Goal: Task Accomplishment & Management: Use online tool/utility

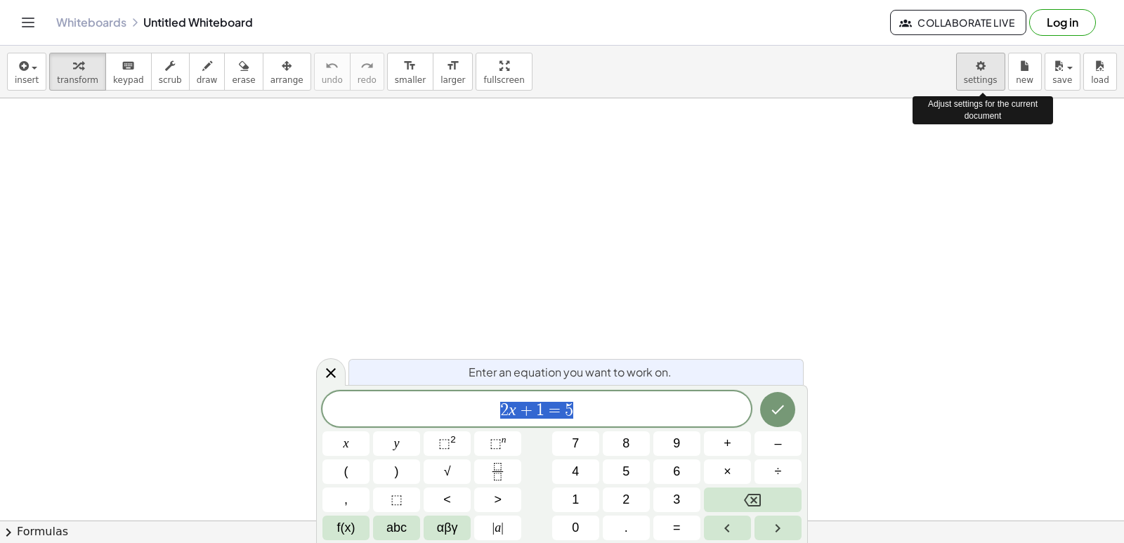
click at [985, 73] on body "Graspable Math Activities Get Started Activity Bank Assigned Work Classes White…" at bounding box center [562, 271] width 1124 height 543
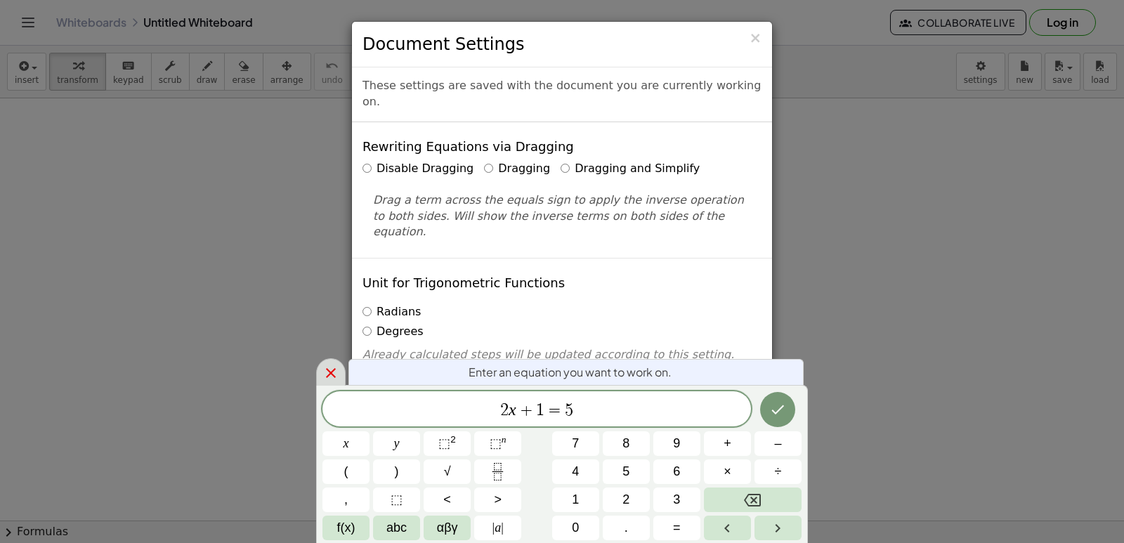
click at [325, 365] on icon at bounding box center [330, 373] width 17 height 17
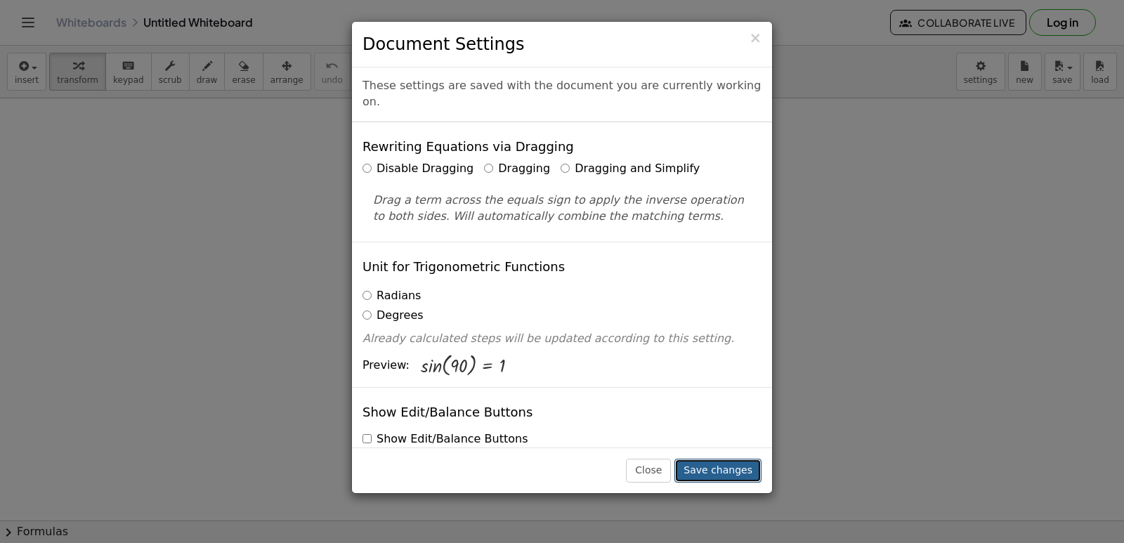
click at [736, 469] on button "Save changes" at bounding box center [717, 471] width 87 height 24
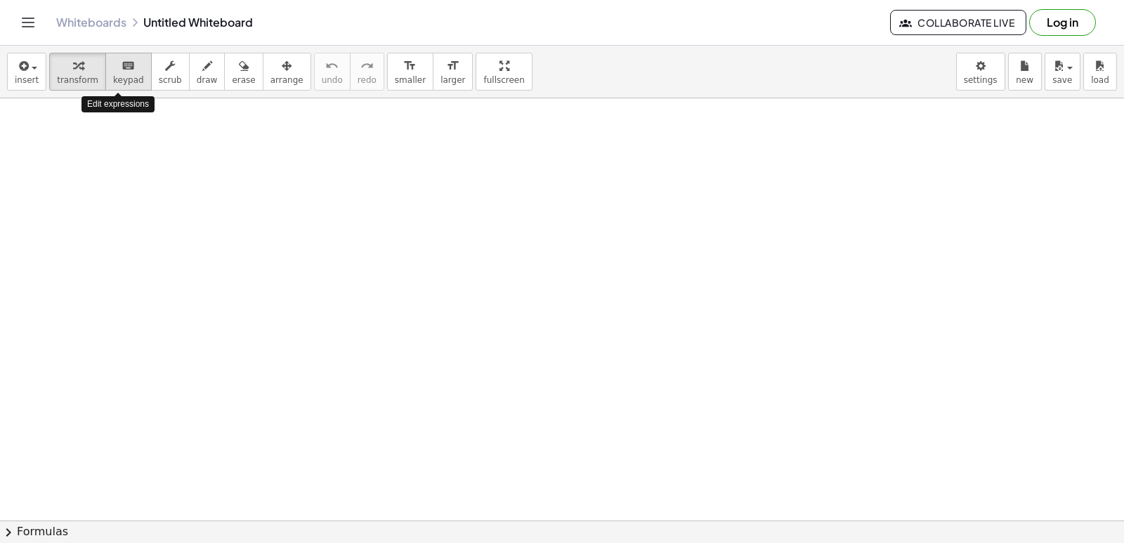
click at [122, 58] on icon "keyboard" at bounding box center [128, 66] width 13 height 17
click at [126, 81] on span "keypad" at bounding box center [128, 80] width 31 height 10
drag, startPoint x: 436, startPoint y: 374, endPoint x: 386, endPoint y: 332, distance: 65.8
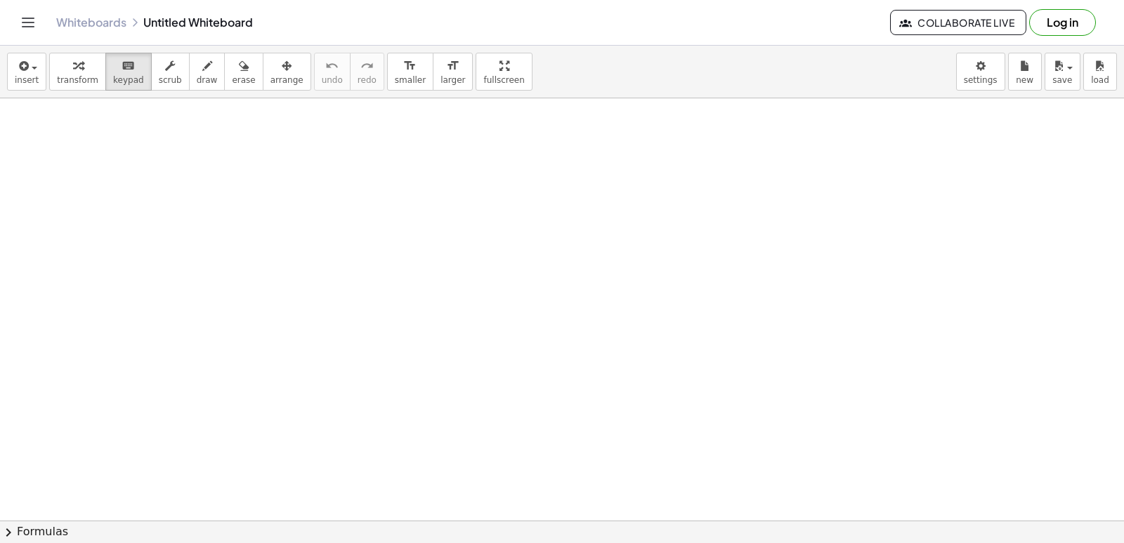
drag, startPoint x: 387, startPoint y: 325, endPoint x: 389, endPoint y: 318, distance: 8.0
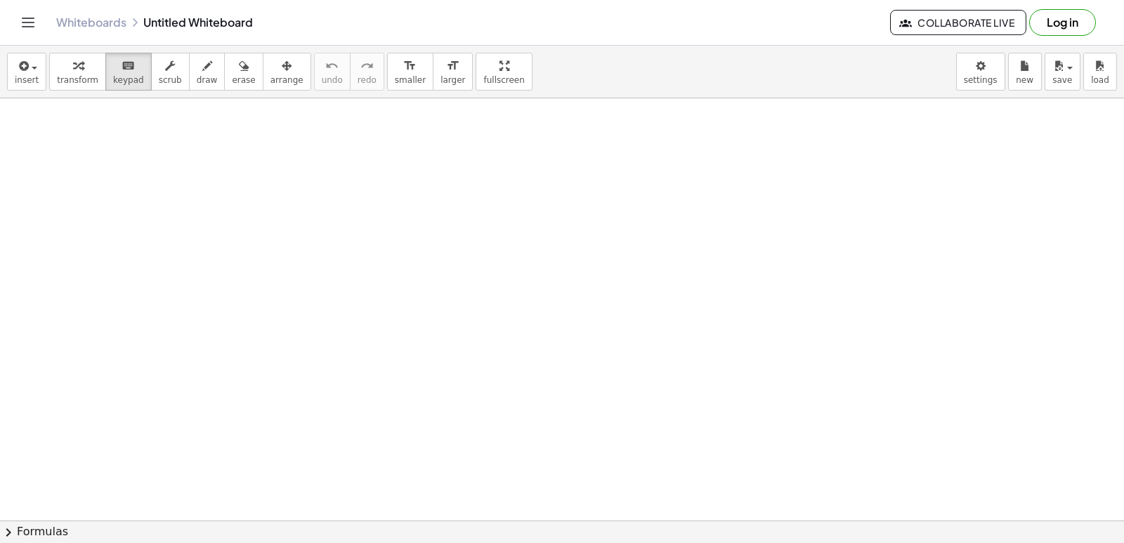
drag, startPoint x: 549, startPoint y: 310, endPoint x: 396, endPoint y: 317, distance: 154.0
click at [22, 79] on span "insert" at bounding box center [27, 80] width 24 height 10
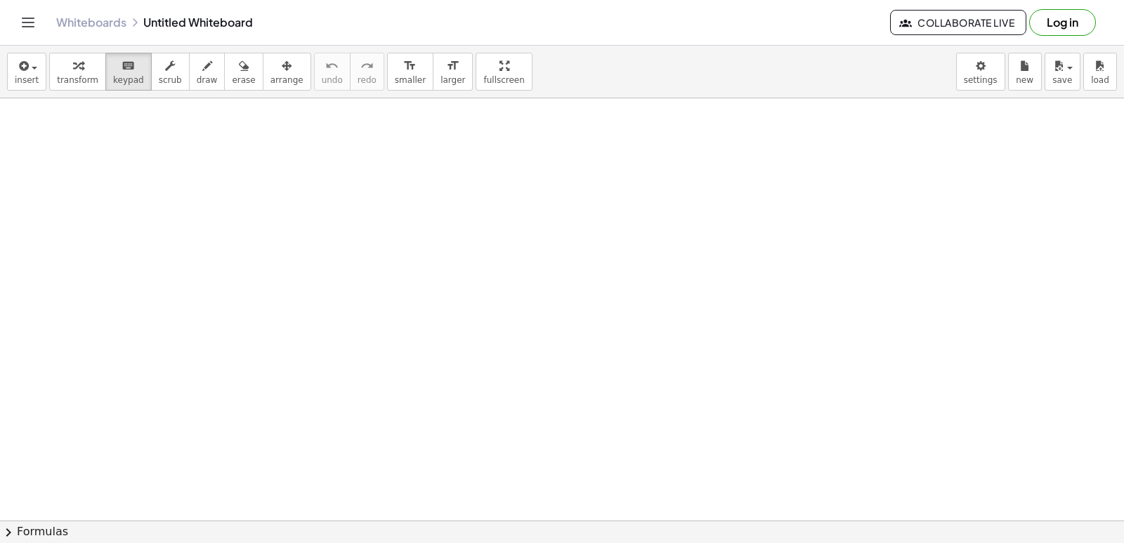
click at [29, 75] on span "insert" at bounding box center [27, 80] width 24 height 10
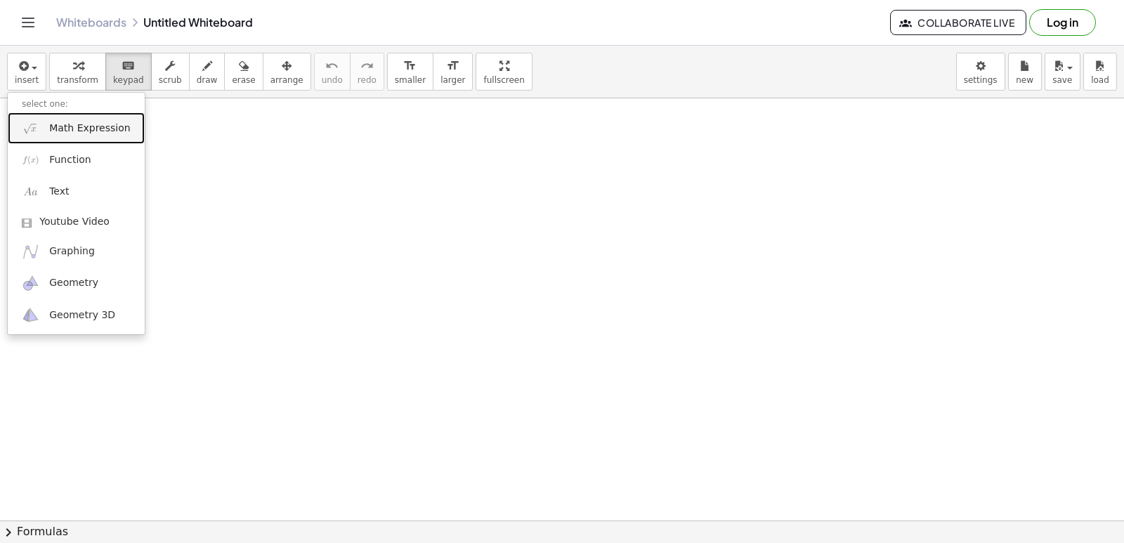
click at [67, 118] on link "Math Expression" at bounding box center [76, 128] width 137 height 32
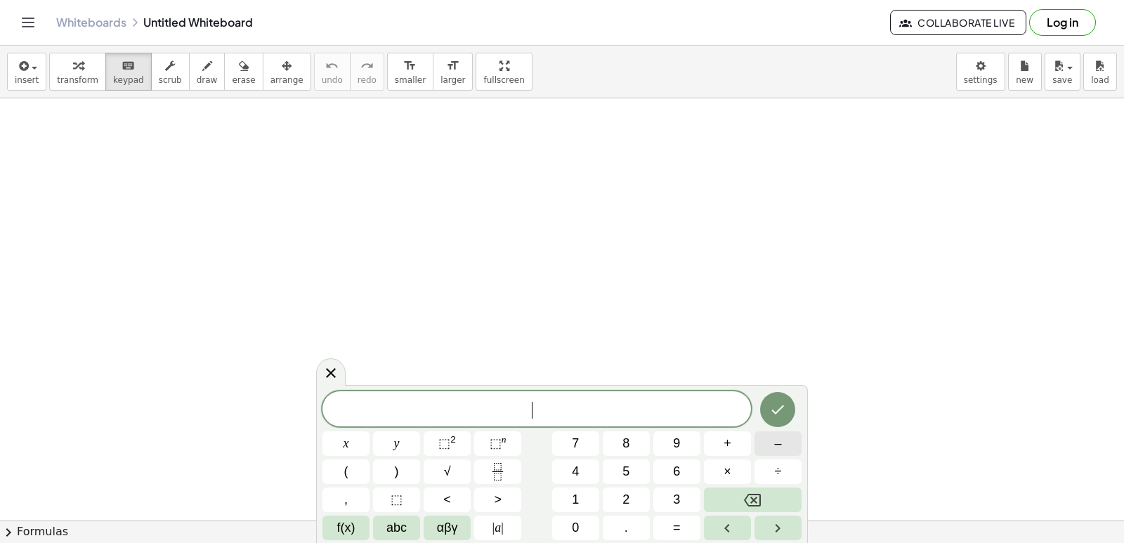
click at [775, 448] on span "–" at bounding box center [777, 443] width 7 height 19
click at [573, 495] on span "1" at bounding box center [575, 499] width 7 height 19
click at [682, 476] on button "6" at bounding box center [676, 472] width 47 height 25
click at [783, 405] on icon "Done" at bounding box center [777, 409] width 17 height 17
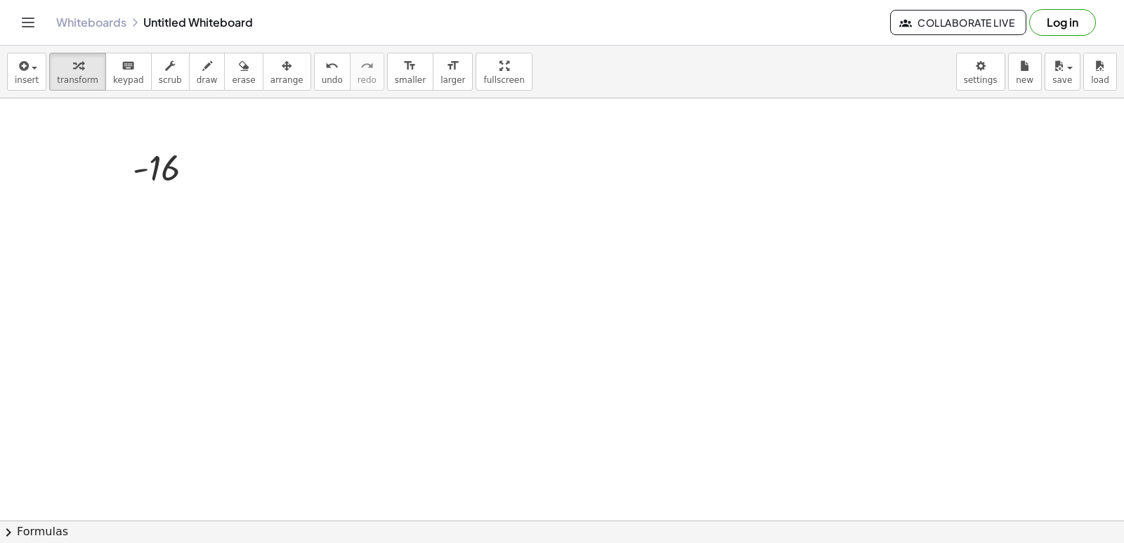
click at [72, 13] on div "Whiteboards Untitled Whiteboard Collaborate Live Log in" at bounding box center [562, 22] width 1090 height 45
click at [32, 65] on div "button" at bounding box center [27, 65] width 24 height 17
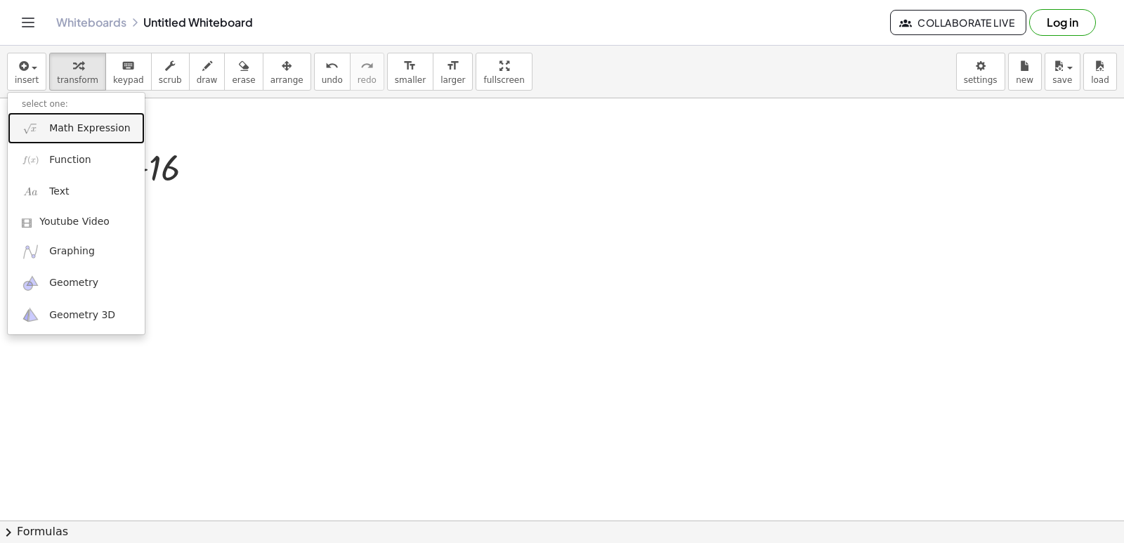
click at [53, 123] on span "Math Expression" at bounding box center [89, 129] width 81 height 14
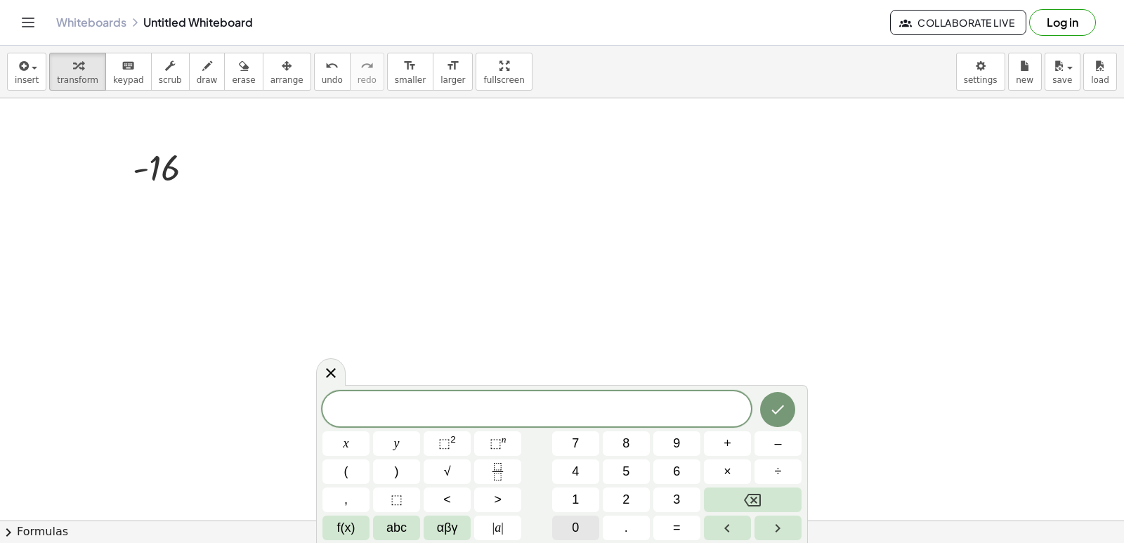
click at [586, 521] on button "0" at bounding box center [575, 528] width 47 height 25
click at [783, 405] on icon "Done" at bounding box center [777, 409] width 17 height 17
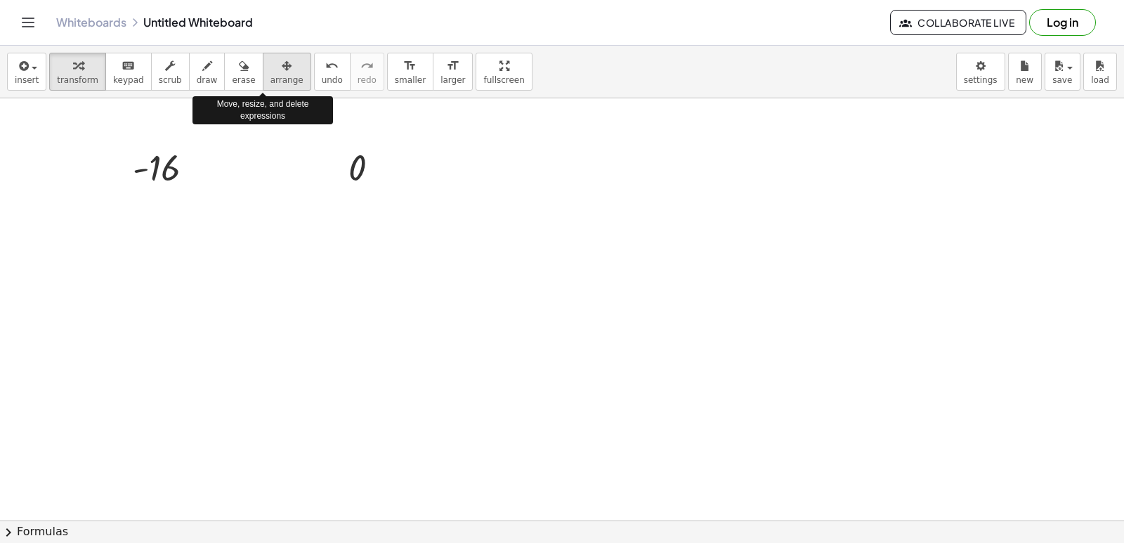
click at [271, 76] on span "arrange" at bounding box center [287, 80] width 33 height 10
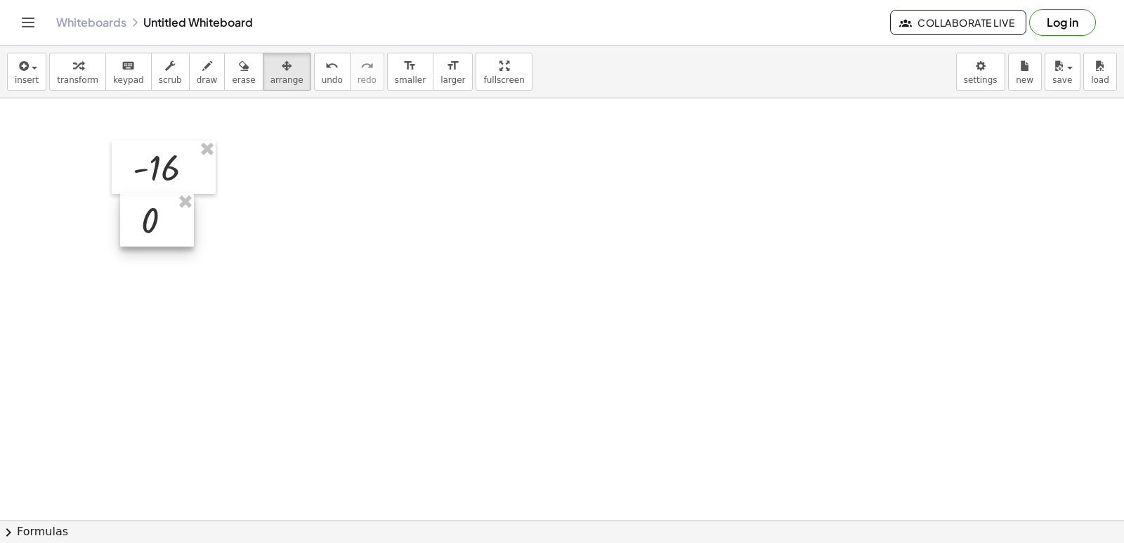
drag, startPoint x: 351, startPoint y: 162, endPoint x: 149, endPoint y: 208, distance: 207.4
click at [145, 214] on div at bounding box center [157, 219] width 74 height 53
click at [80, 57] on div "button" at bounding box center [77, 65] width 41 height 17
click at [44, 77] on div "insert select one: Math Expression Function Text Youtube Video Graphing Geometr…" at bounding box center [562, 72] width 1124 height 53
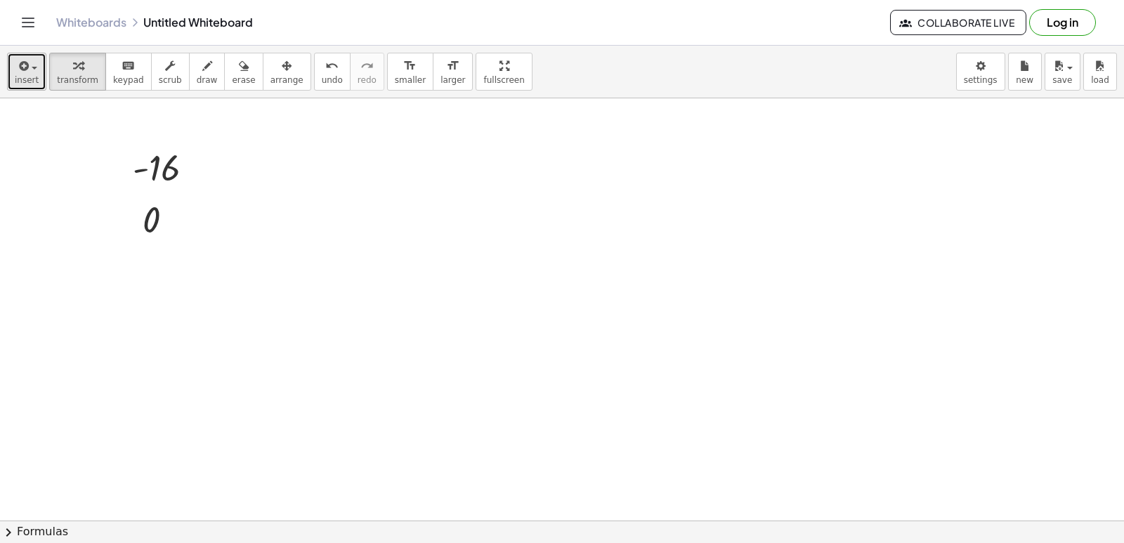
click at [19, 69] on icon "button" at bounding box center [22, 66] width 13 height 17
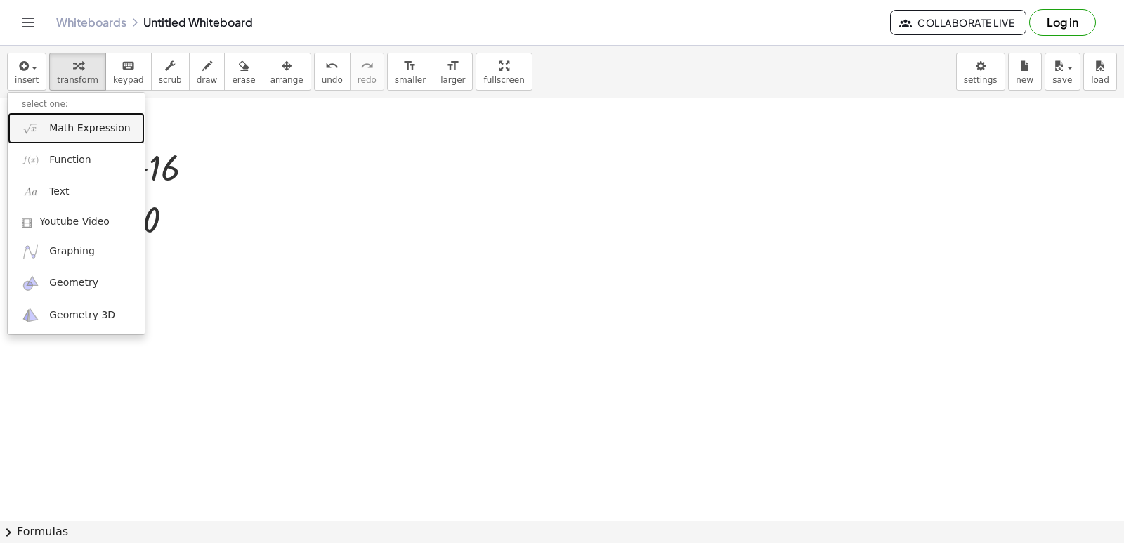
click at [47, 121] on link "Math Expression" at bounding box center [76, 128] width 137 height 32
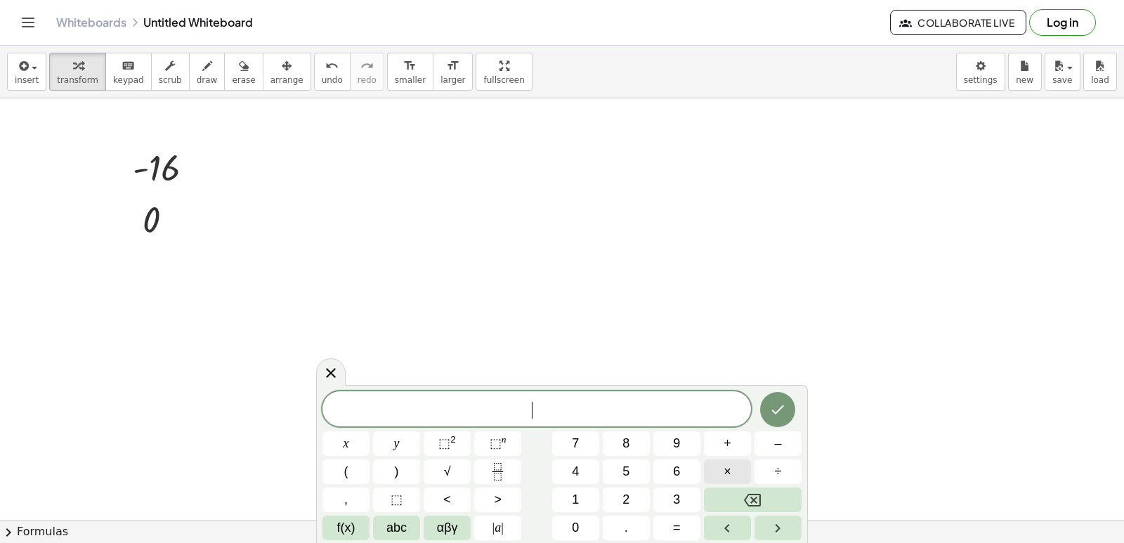
click at [713, 473] on button "×" at bounding box center [727, 472] width 47 height 25
click at [753, 501] on icon "Backspace" at bounding box center [752, 500] width 17 height 13
click at [725, 472] on span "×" at bounding box center [728, 471] width 8 height 19
click at [767, 411] on button "Done" at bounding box center [777, 409] width 35 height 35
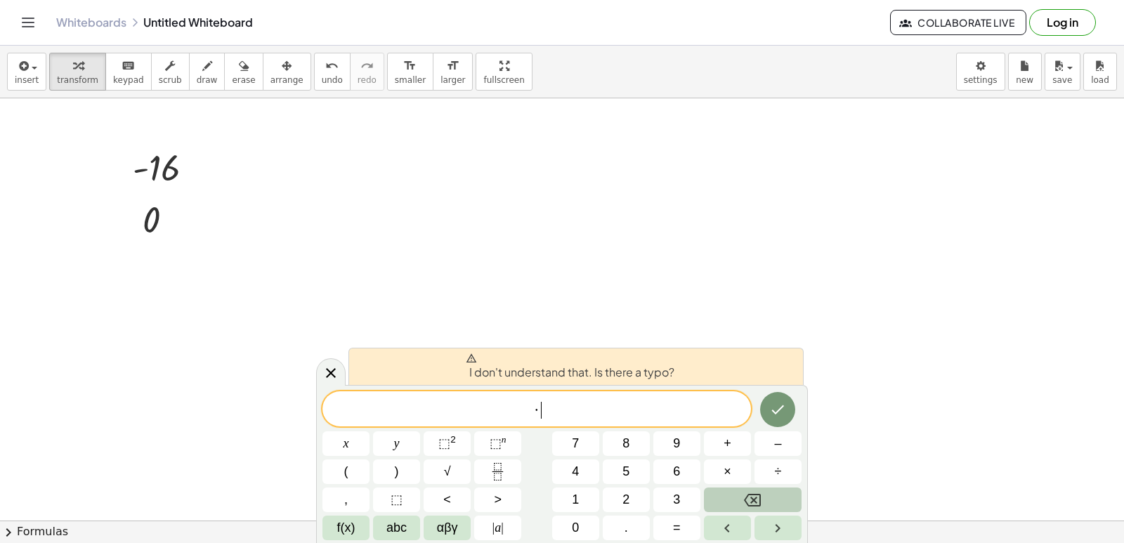
click at [722, 497] on button "Backspace" at bounding box center [753, 500] width 98 height 25
click at [722, 498] on button "Backspace" at bounding box center [753, 500] width 98 height 25
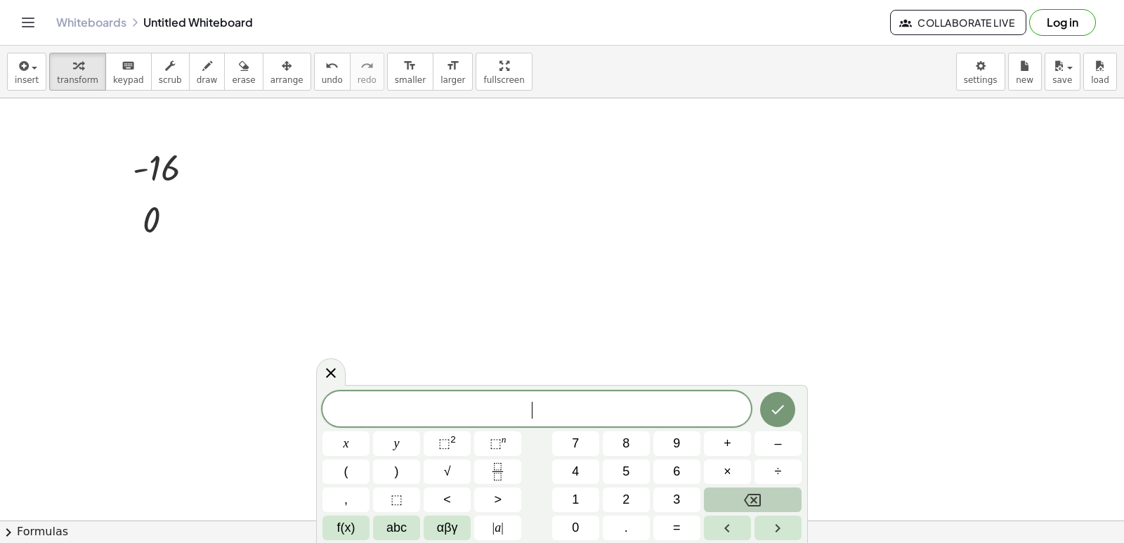
click at [724, 497] on button "Backspace" at bounding box center [753, 500] width 98 height 25
click at [729, 472] on span "×" at bounding box center [728, 471] width 8 height 19
click at [783, 407] on icon "Done" at bounding box center [778, 409] width 13 height 9
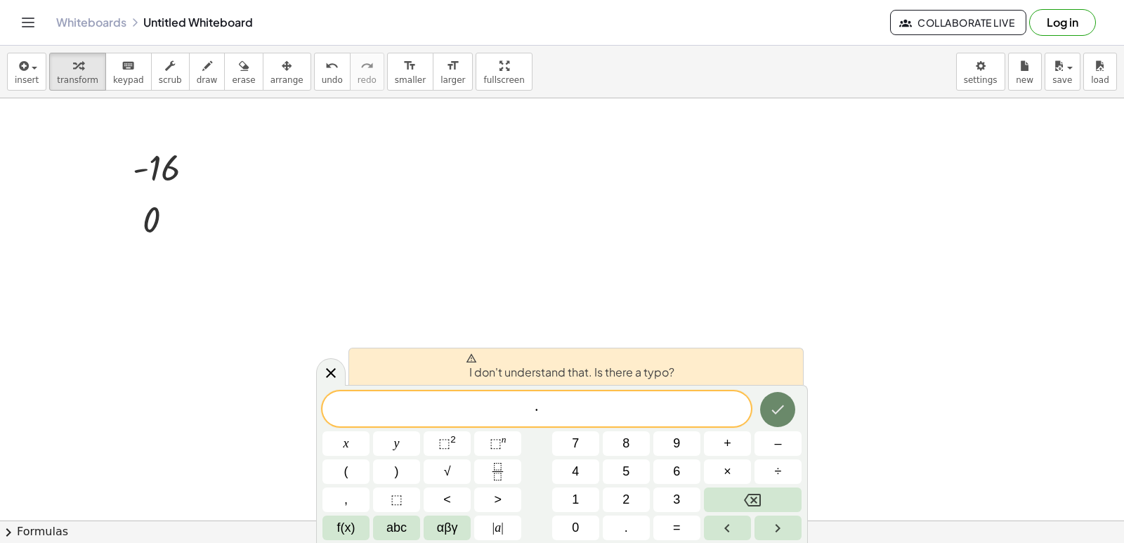
click at [783, 406] on icon "Done" at bounding box center [778, 409] width 13 height 9
click at [774, 497] on button "Backspace" at bounding box center [753, 500] width 98 height 25
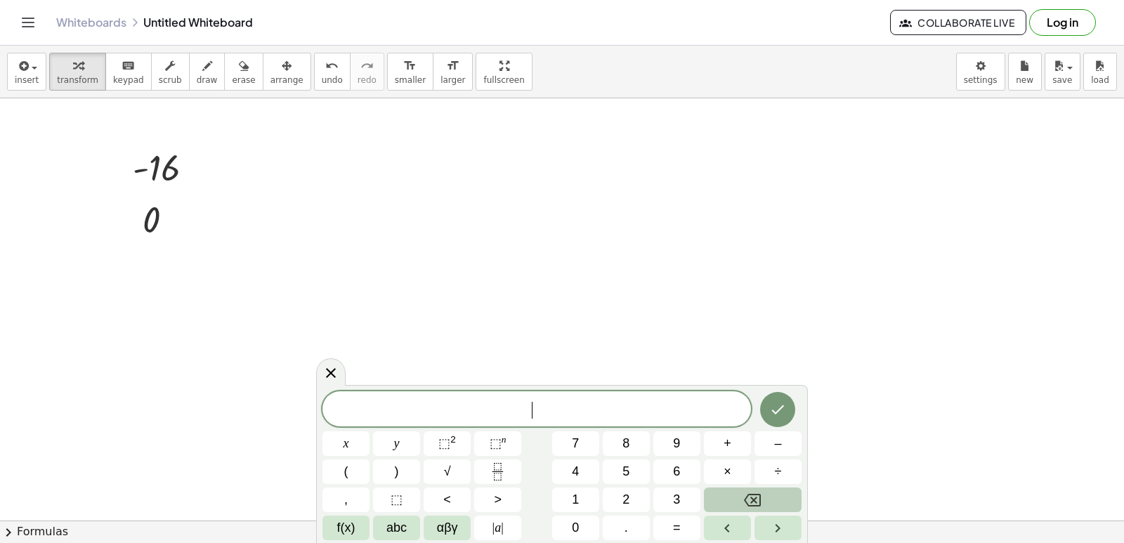
click at [774, 497] on button "Backspace" at bounding box center [753, 500] width 98 height 25
click at [360, 448] on button "x" at bounding box center [345, 443] width 47 height 25
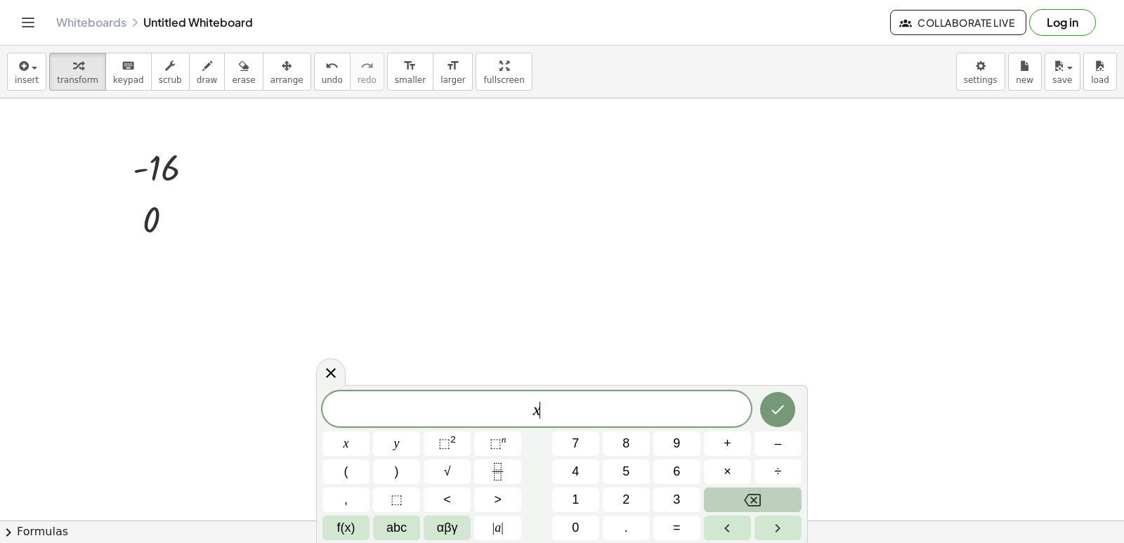
click at [762, 499] on button "Backspace" at bounding box center [753, 500] width 98 height 25
click at [579, 436] on span "7" at bounding box center [575, 443] width 7 height 19
click at [347, 448] on span "x" at bounding box center [347, 443] width 6 height 19
click at [429, 438] on button "⬚ 2" at bounding box center [447, 443] width 47 height 25
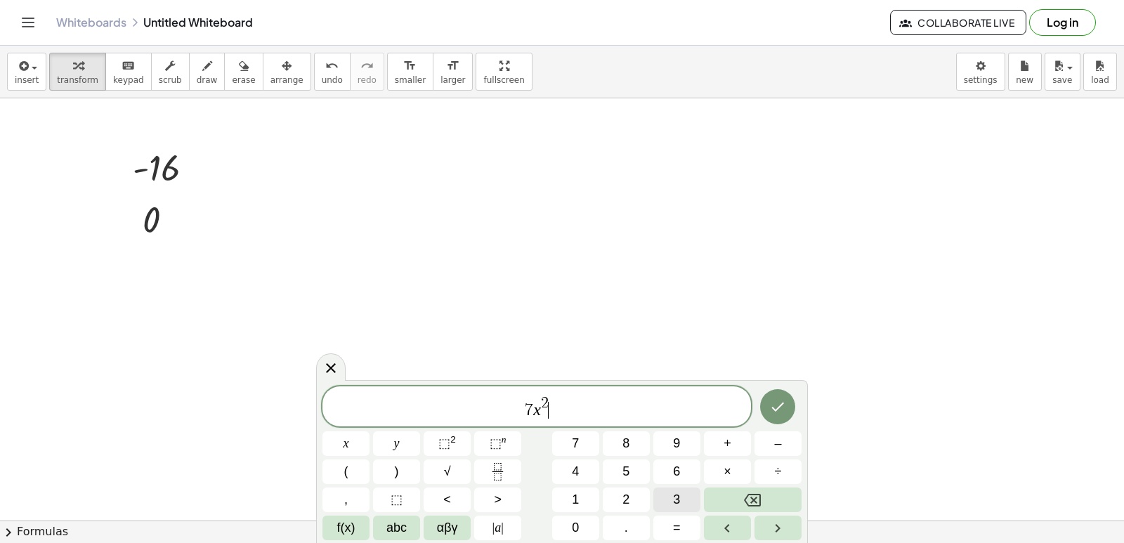
click at [679, 497] on span "3" at bounding box center [676, 499] width 7 height 19
click at [771, 493] on button "Backspace" at bounding box center [753, 500] width 98 height 25
click at [770, 495] on button "Backspace" at bounding box center [753, 500] width 98 height 25
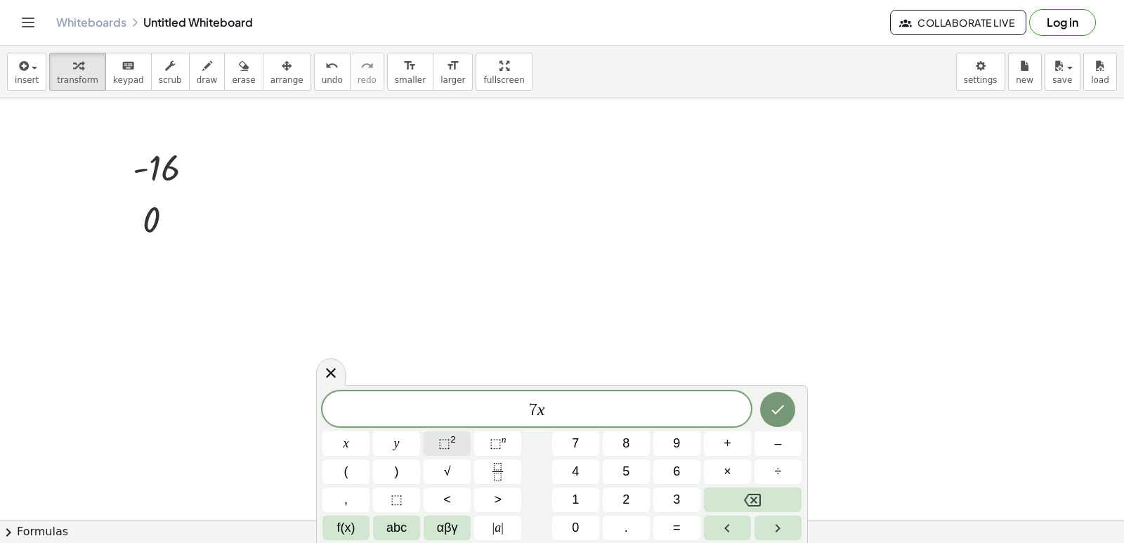
click at [438, 435] on button "⬚ 2" at bounding box center [447, 443] width 47 height 25
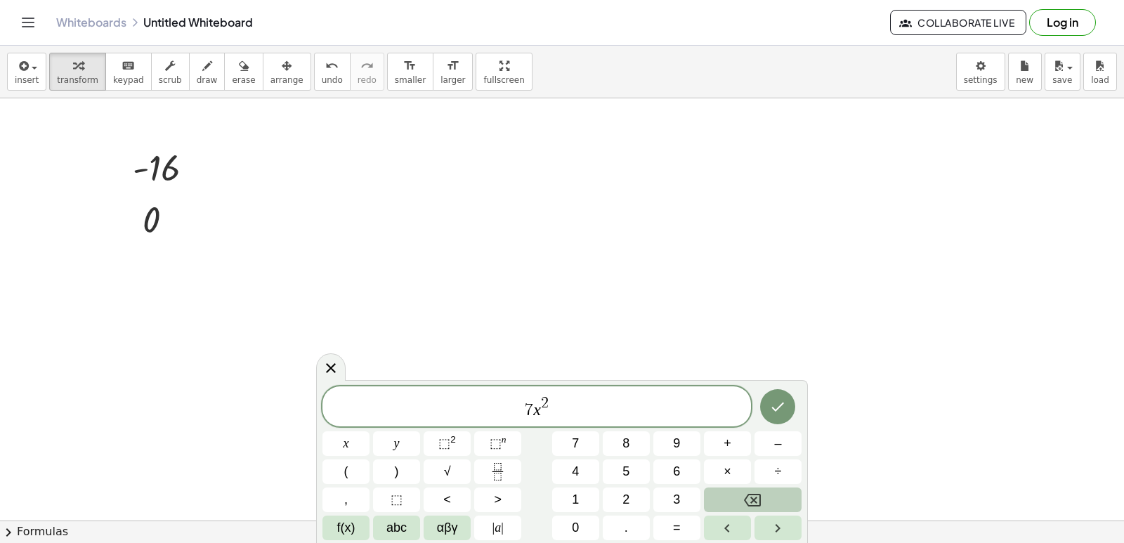
click at [751, 497] on icon "Backspace" at bounding box center [752, 500] width 17 height 13
click at [755, 495] on icon "Backspace" at bounding box center [752, 500] width 17 height 17
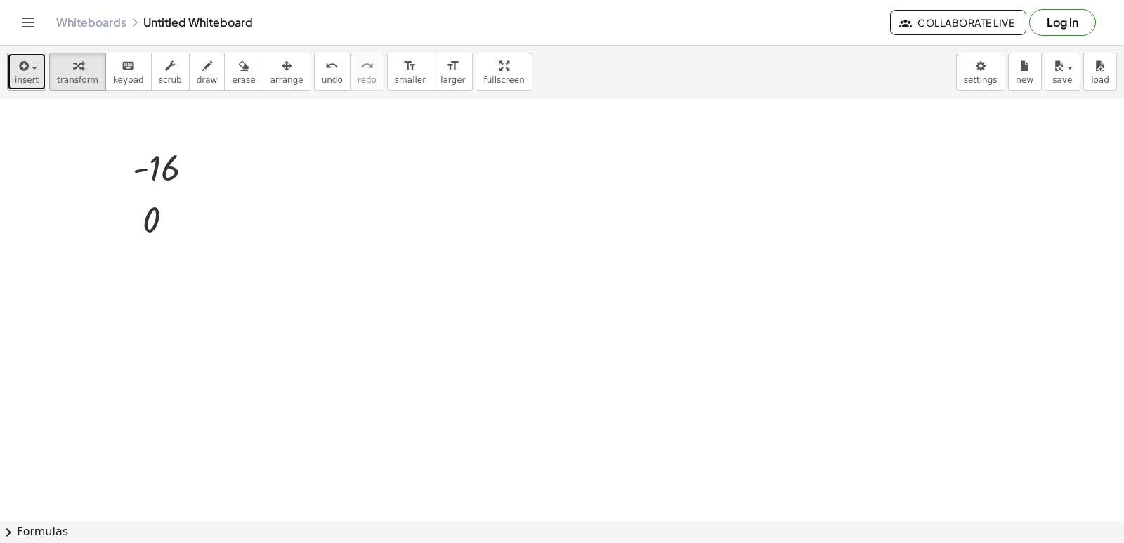
click at [18, 71] on icon "button" at bounding box center [22, 66] width 13 height 17
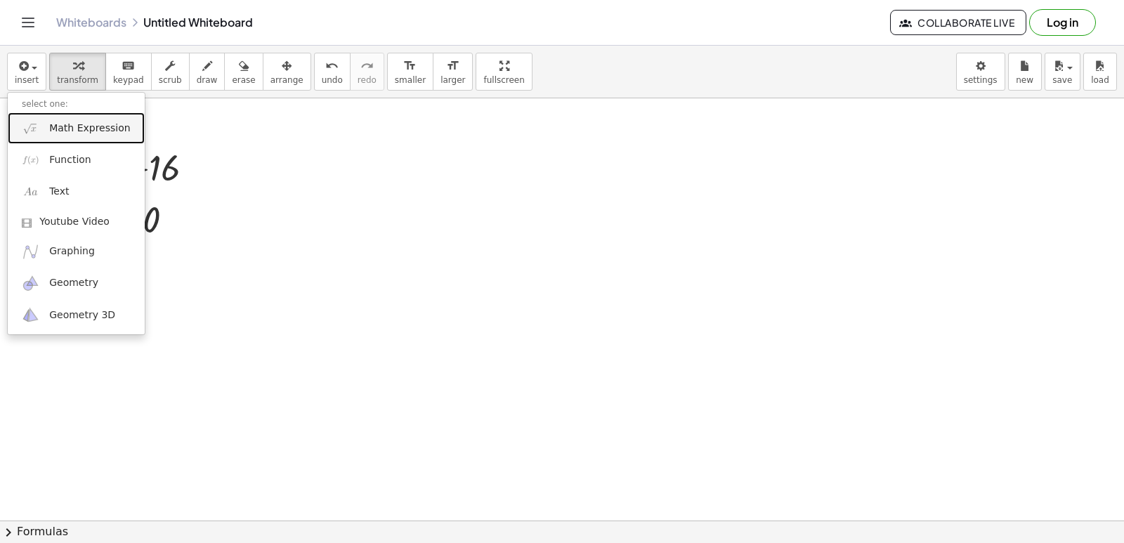
click at [56, 122] on span "Math Expression" at bounding box center [89, 129] width 81 height 14
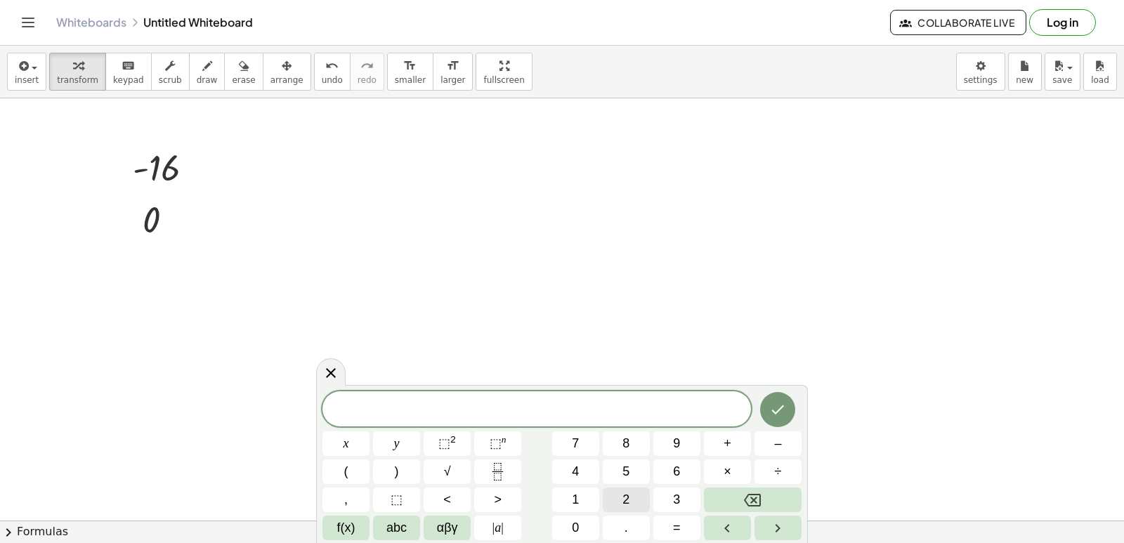
click at [630, 501] on button "2" at bounding box center [626, 500] width 47 height 25
click at [585, 507] on button "1" at bounding box center [575, 500] width 47 height 25
click at [350, 441] on button "x" at bounding box center [345, 443] width 47 height 25
click at [448, 444] on span "⬚" at bounding box center [444, 443] width 12 height 14
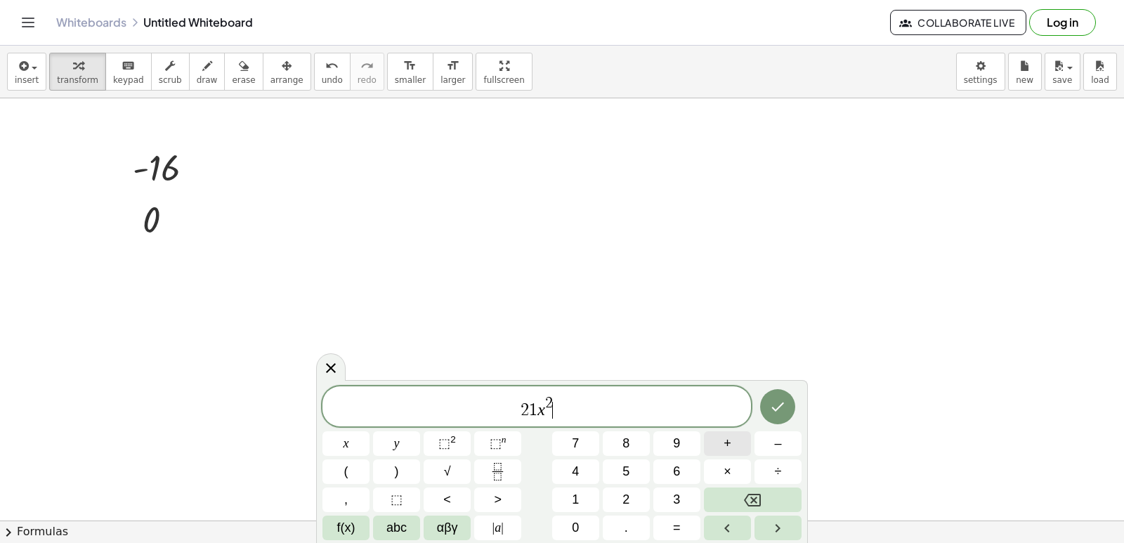
click at [716, 440] on button "+" at bounding box center [727, 443] width 47 height 25
click at [627, 445] on span "8" at bounding box center [626, 443] width 7 height 19
click at [723, 467] on button "×" at bounding box center [727, 472] width 47 height 25
click at [756, 503] on icon "Backspace" at bounding box center [752, 500] width 17 height 17
click at [361, 437] on button "x" at bounding box center [345, 443] width 47 height 25
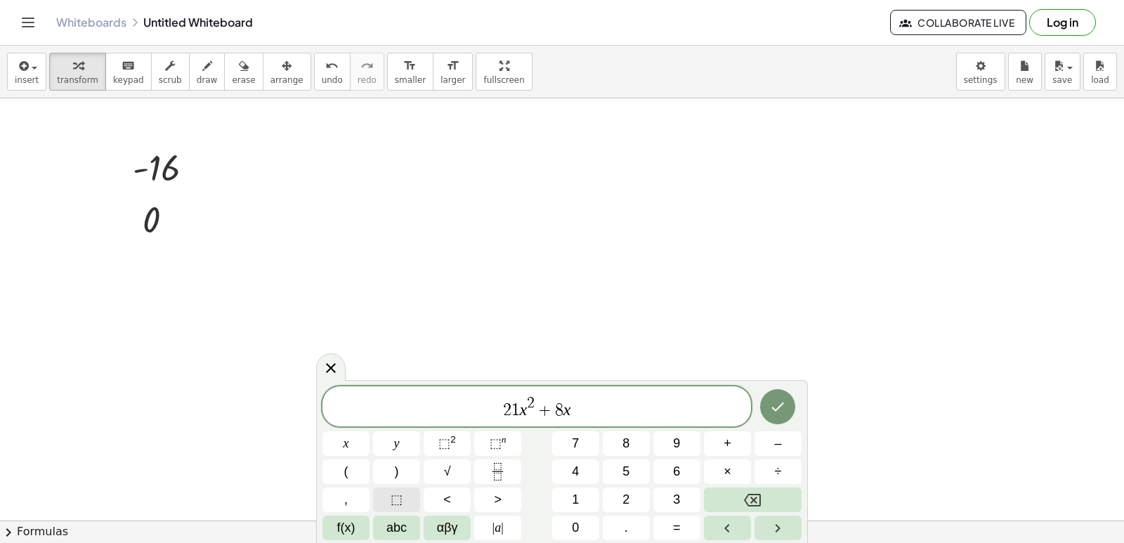
click at [396, 495] on span "⬚" at bounding box center [397, 499] width 12 height 19
click at [576, 493] on span "1" at bounding box center [575, 499] width 7 height 19
click at [767, 493] on button "Backspace" at bounding box center [753, 500] width 98 height 25
click at [760, 500] on icon "Backspace" at bounding box center [752, 500] width 17 height 13
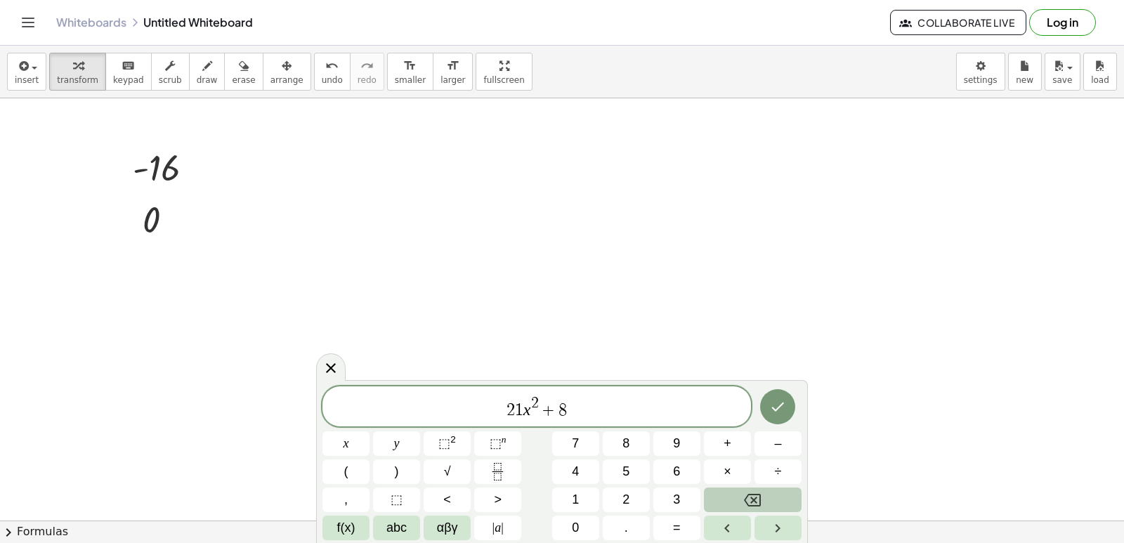
click at [760, 497] on icon "Backspace" at bounding box center [752, 500] width 17 height 13
click at [760, 487] on div "2 1 x 2 + ​ x y ⬚ 2 ⬚ n 7 8 9 + – ( ) √ 4 5 6 × ÷ , ⬚ < > 1 2 3 f(x) abc αβγ | …" at bounding box center [561, 463] width 479 height 154
click at [760, 485] on div "2 1 x 2 + ​ x y ⬚ 2 ⬚ n 7 8 9 + – ( ) √ 4 5 6 × ÷ , ⬚ < > 1 2 3 f(x) abc αβγ | …" at bounding box center [561, 463] width 479 height 154
click at [760, 485] on div "2 1 x 2 + x y ⬚ 2 ⬚ n 7 8 9 + – ( ) √ 4 5 6 × ÷ , ⬚ < > 1 2 3 f(x) abc αβγ | a …" at bounding box center [561, 463] width 479 height 154
click at [760, 483] on div "2 1 x 2 + x y ⬚ 2 ⬚ n 7 8 9 + – ( ) √ 4 5 6 × ÷ , ⬚ < > 1 2 3 f(x) abc αβγ | a …" at bounding box center [561, 463] width 479 height 154
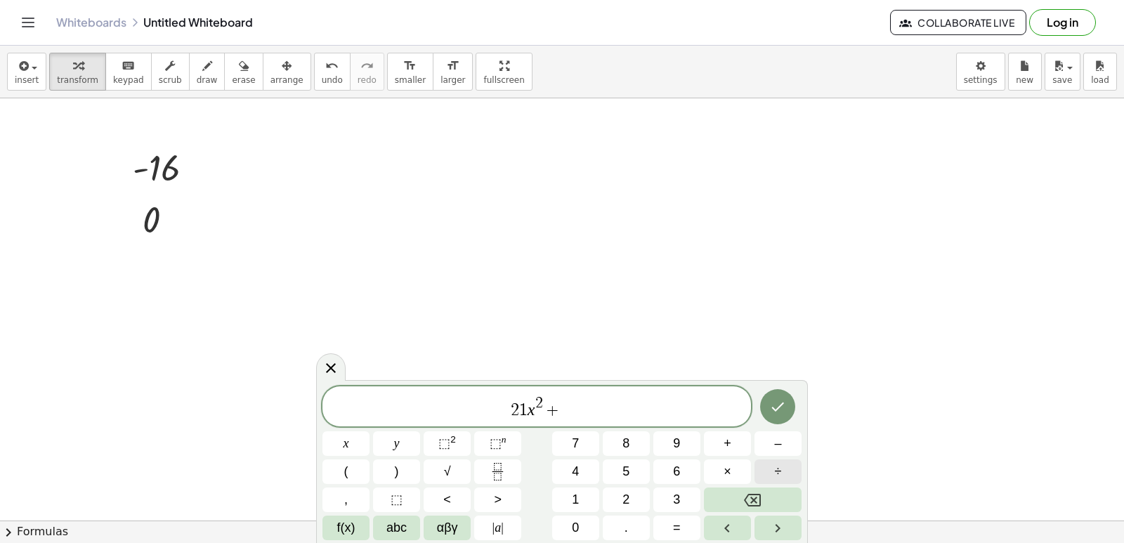
click at [760, 483] on button "÷" at bounding box center [778, 472] width 47 height 25
click at [760, 481] on button "÷" at bounding box center [778, 472] width 47 height 25
click at [759, 483] on button "÷" at bounding box center [778, 472] width 47 height 25
click at [757, 487] on div "2 1 x 2 + ÷ ÷ ÷ x y ⬚ 2 ⬚ n 7 8 9 + – ( ) √ 4 5 6 × ÷ , ⬚ < > 1 2 3 f(x) abc αβ…" at bounding box center [561, 463] width 479 height 154
click at [752, 504] on icon "Backspace" at bounding box center [752, 500] width 17 height 17
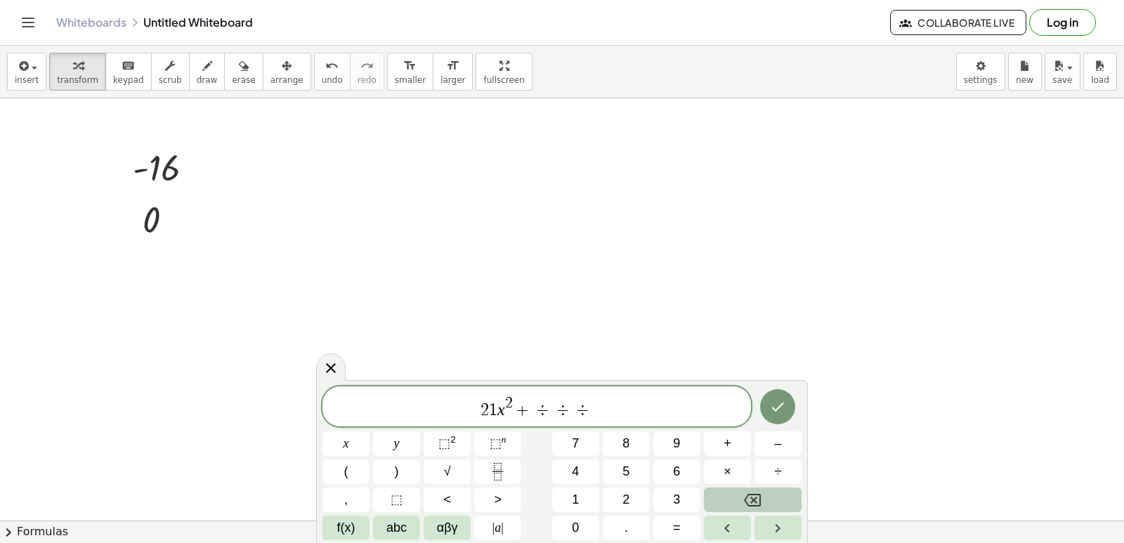
click at [752, 497] on icon "Backspace" at bounding box center [752, 500] width 17 height 17
click at [752, 492] on icon "Backspace" at bounding box center [752, 500] width 17 height 17
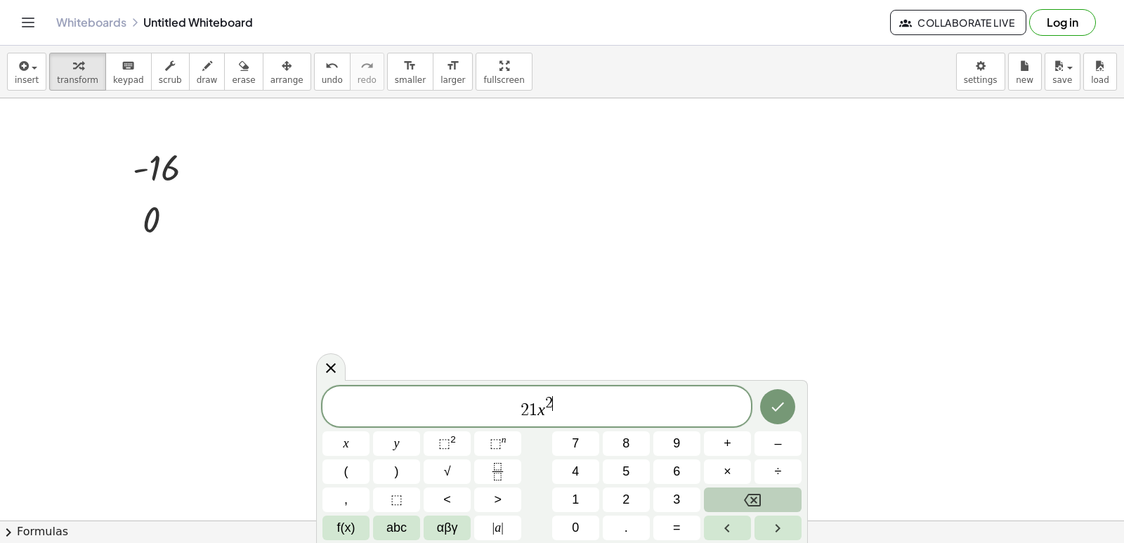
click at [752, 492] on icon "Backspace" at bounding box center [752, 500] width 17 height 17
click at [750, 494] on icon "Backspace" at bounding box center [752, 500] width 17 height 17
click at [750, 494] on icon "Backspace" at bounding box center [752, 500] width 17 height 13
click at [743, 500] on button "Backspace" at bounding box center [753, 500] width 98 height 25
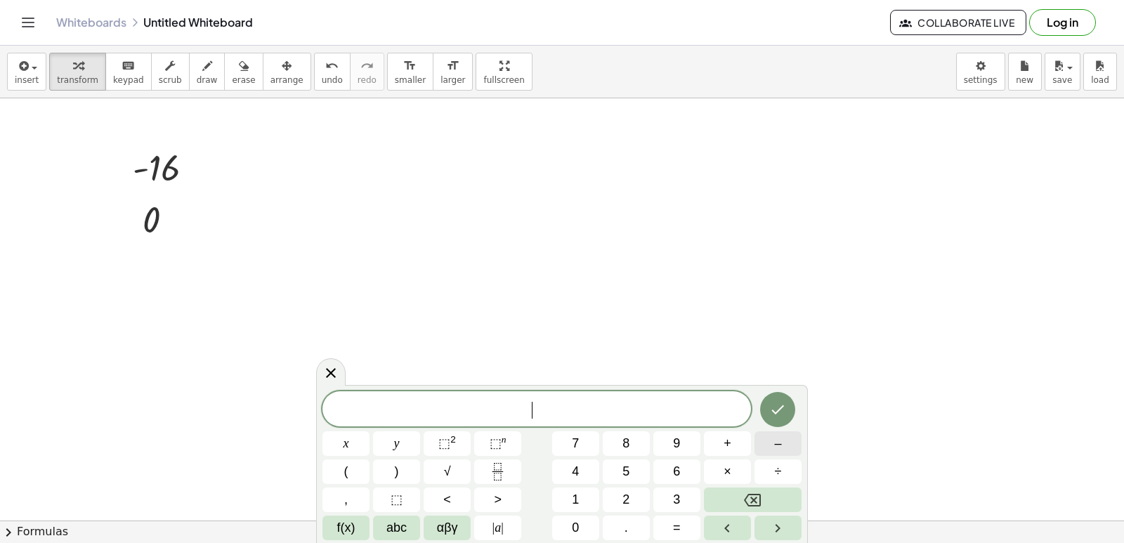
click at [777, 439] on span "–" at bounding box center [777, 443] width 7 height 19
click at [676, 464] on span "6" at bounding box center [676, 471] width 7 height 19
click at [345, 436] on span "x" at bounding box center [347, 443] width 6 height 19
click at [351, 445] on button "x" at bounding box center [345, 443] width 47 height 25
click at [750, 496] on icon "Backspace" at bounding box center [752, 500] width 17 height 17
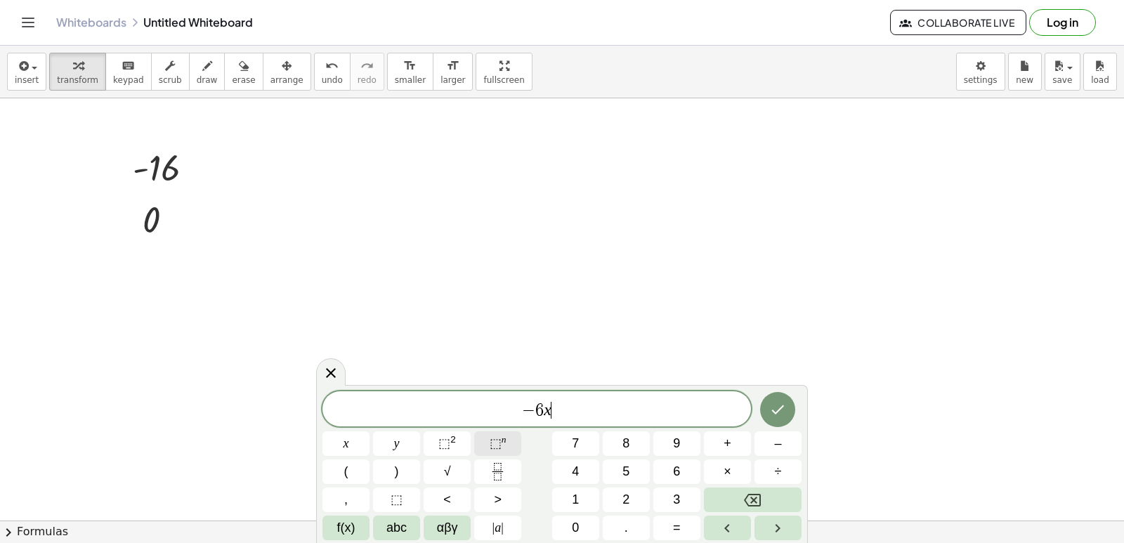
click at [511, 438] on button "⬚ n" at bounding box center [497, 443] width 47 height 25
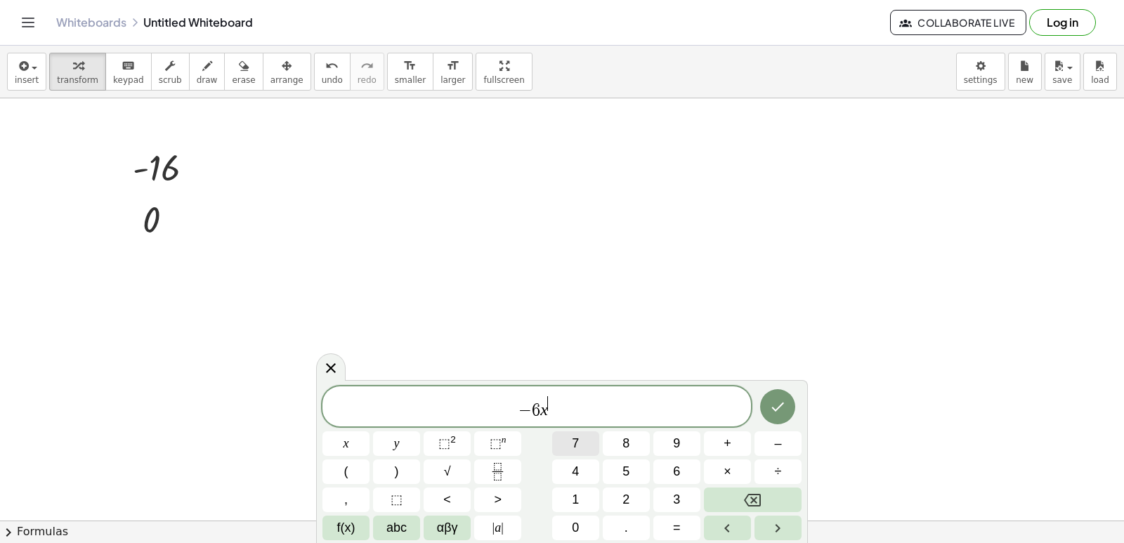
click at [582, 434] on button "7" at bounding box center [575, 443] width 47 height 25
click at [723, 441] on button "+" at bounding box center [727, 443] width 47 height 25
click at [588, 493] on button "1" at bounding box center [575, 500] width 47 height 25
click at [337, 436] on button "x" at bounding box center [345, 443] width 47 height 25
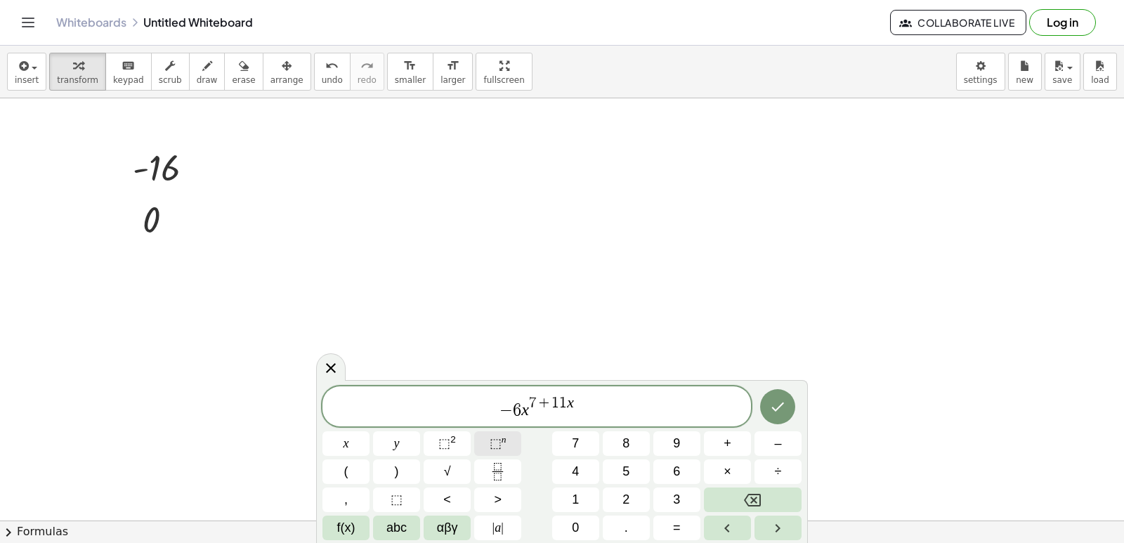
click at [502, 434] on button "⬚ n" at bounding box center [497, 443] width 47 height 25
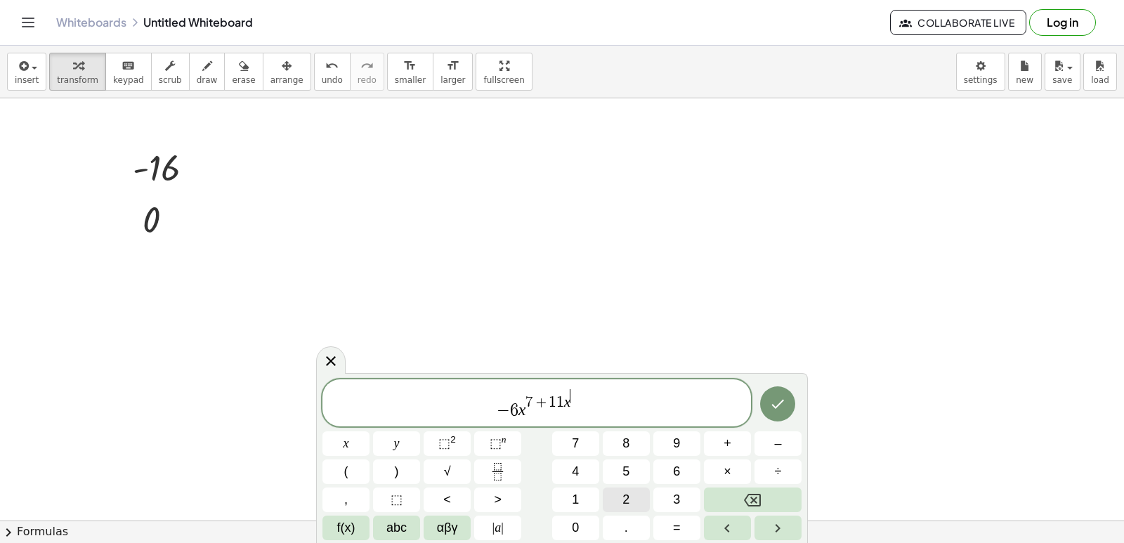
click at [632, 496] on button "2" at bounding box center [626, 500] width 47 height 25
click at [775, 436] on span "–" at bounding box center [777, 443] width 7 height 19
click at [634, 497] on button "2" at bounding box center [626, 500] width 47 height 25
click at [778, 405] on icon "Done" at bounding box center [778, 403] width 13 height 9
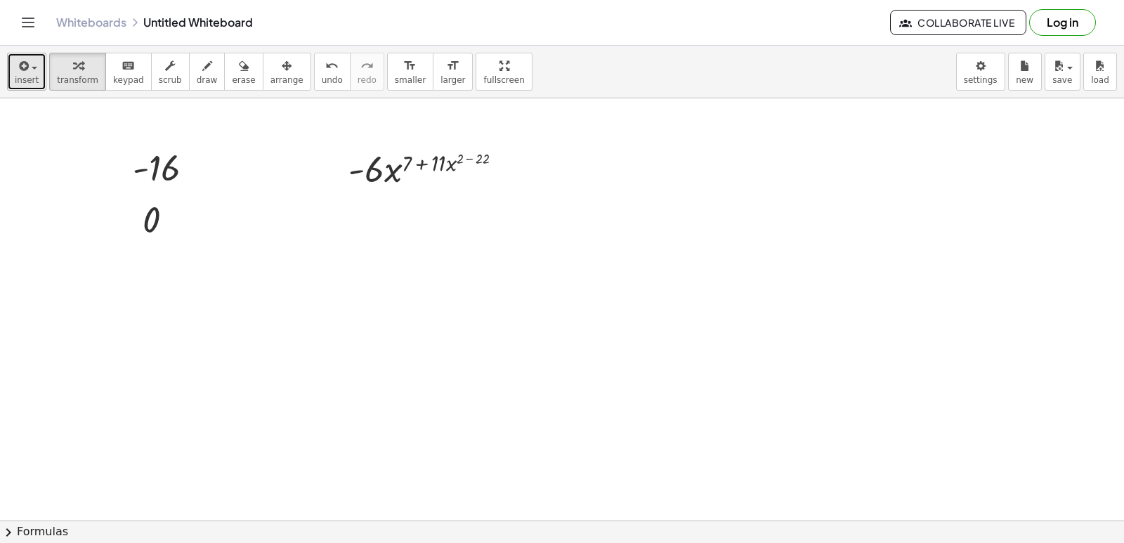
click at [15, 76] on span "insert" at bounding box center [27, 80] width 24 height 10
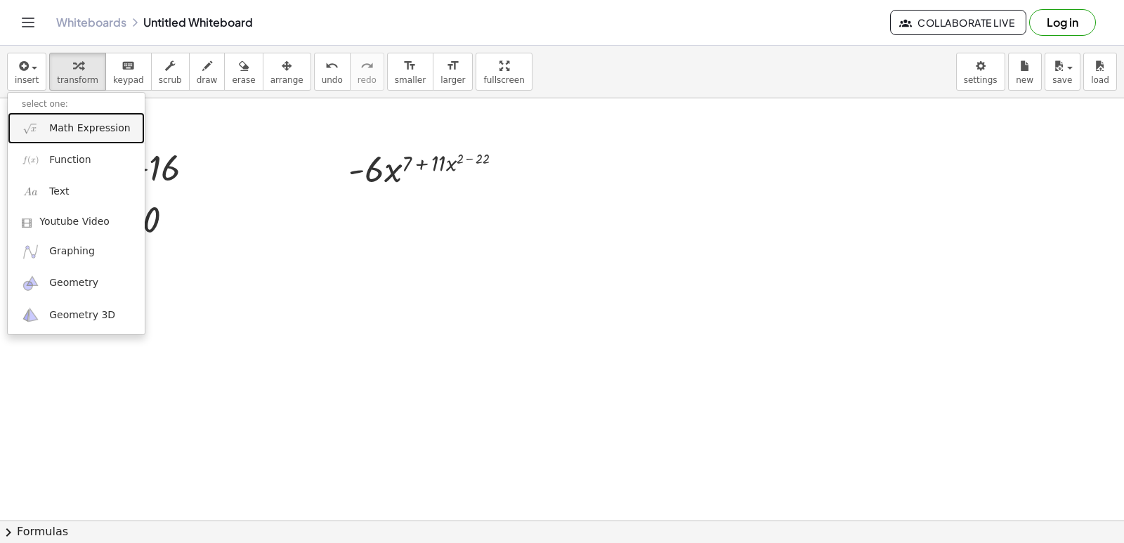
click at [41, 126] on link "Math Expression" at bounding box center [76, 128] width 137 height 32
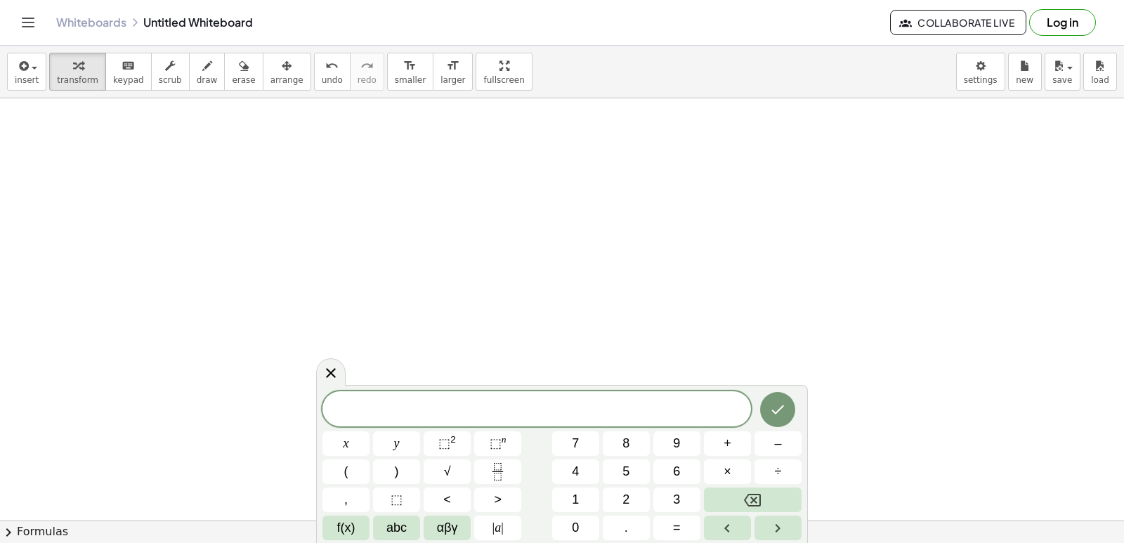
scroll to position [141, 0]
click at [500, 467] on icon "Fraction" at bounding box center [498, 472] width 18 height 18
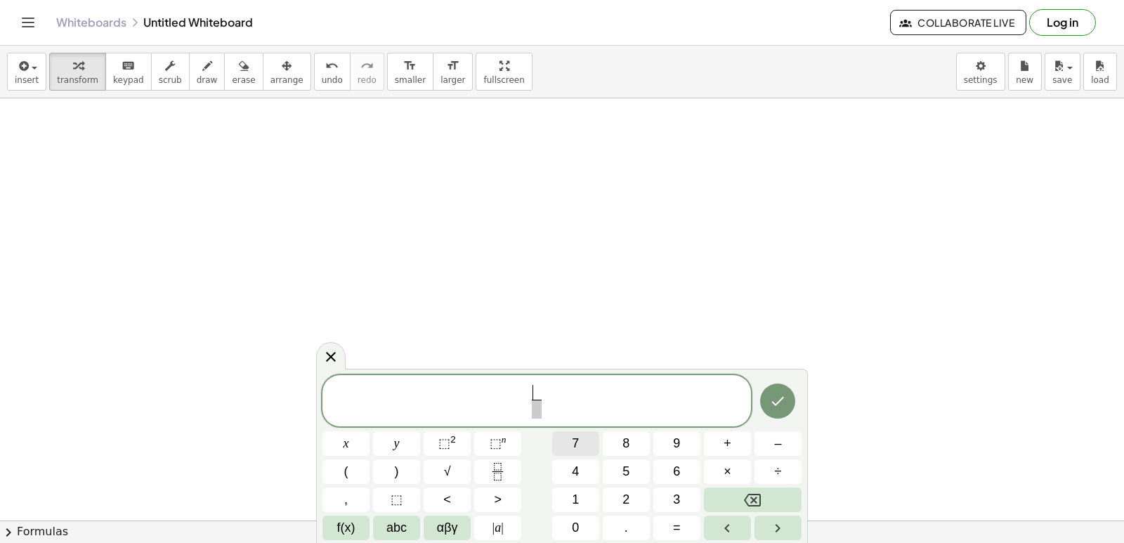
click at [568, 437] on button "7" at bounding box center [575, 443] width 47 height 25
click at [327, 438] on button "x" at bounding box center [345, 443] width 47 height 25
click at [504, 438] on sup "n" at bounding box center [504, 439] width 5 height 11
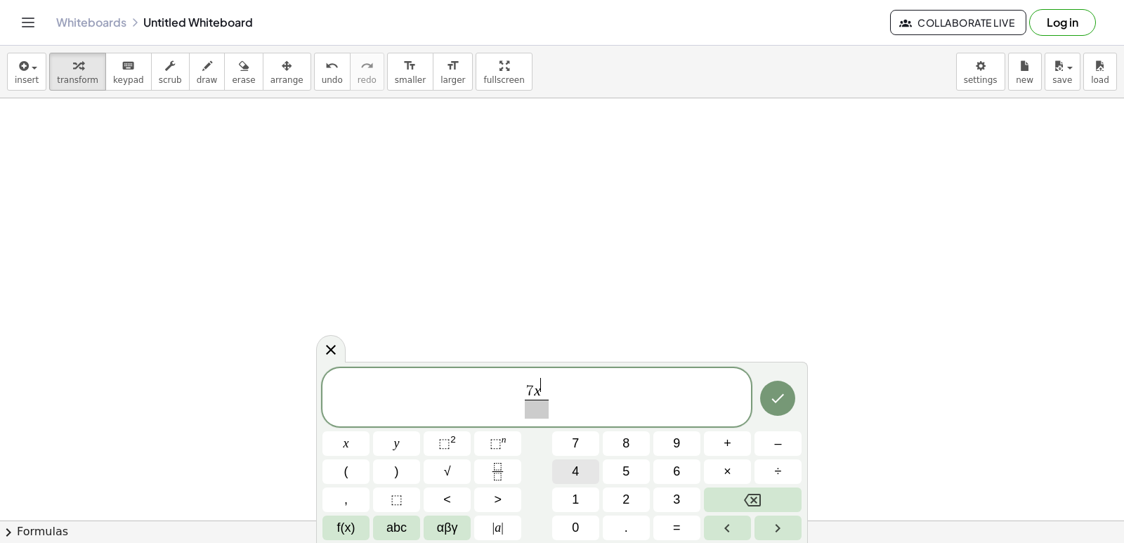
click at [582, 482] on button "4" at bounding box center [575, 472] width 47 height 25
click at [773, 488] on button "Backspace" at bounding box center [753, 500] width 98 height 25
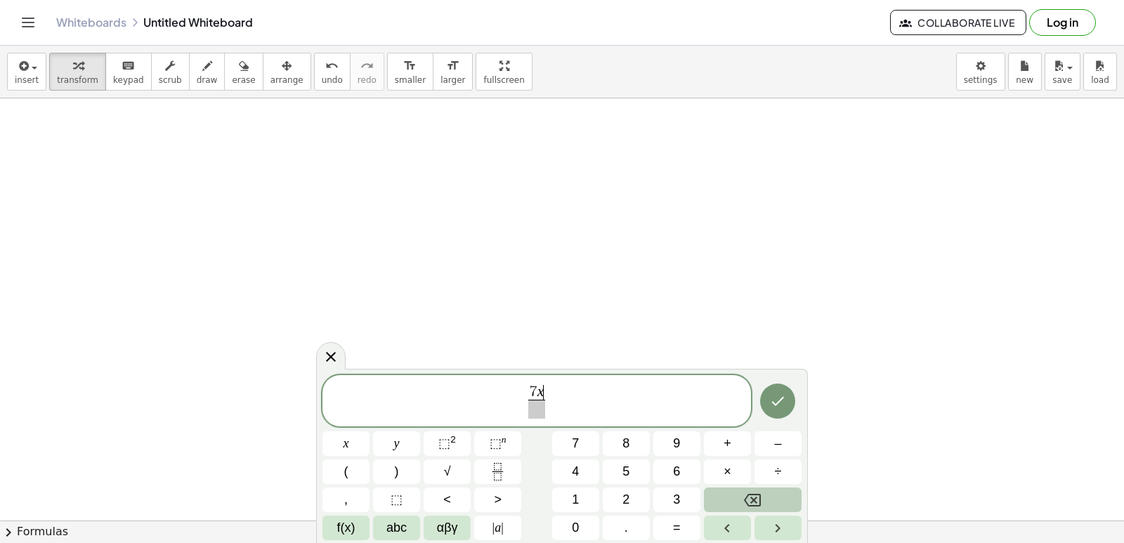
click at [739, 497] on button "Backspace" at bounding box center [753, 500] width 98 height 25
click at [540, 414] on span at bounding box center [536, 409] width 11 height 19
click at [344, 433] on button "x" at bounding box center [345, 443] width 47 height 25
click at [496, 437] on span "⬚" at bounding box center [496, 443] width 12 height 14
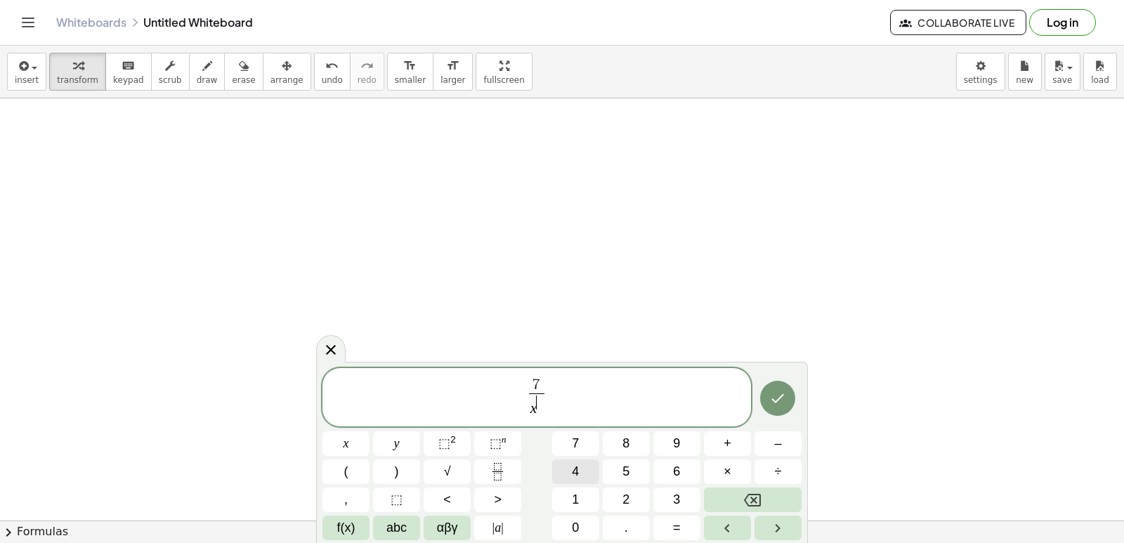
click at [561, 472] on button "4" at bounding box center [575, 472] width 47 height 25
click at [787, 386] on button "Done" at bounding box center [777, 398] width 35 height 35
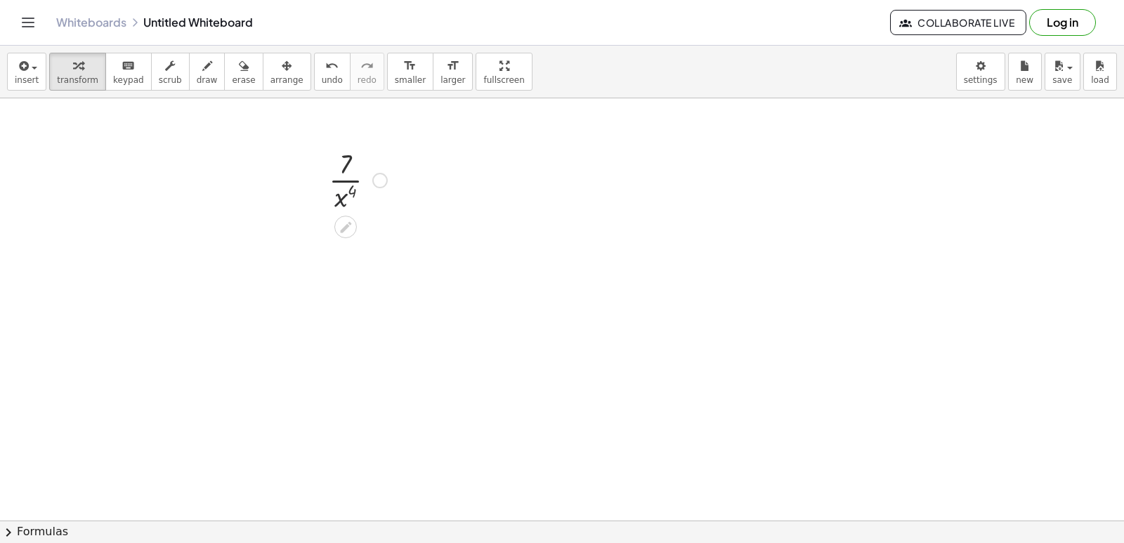
click at [341, 198] on div at bounding box center [358, 179] width 72 height 70
click at [376, 178] on div at bounding box center [379, 180] width 15 height 15
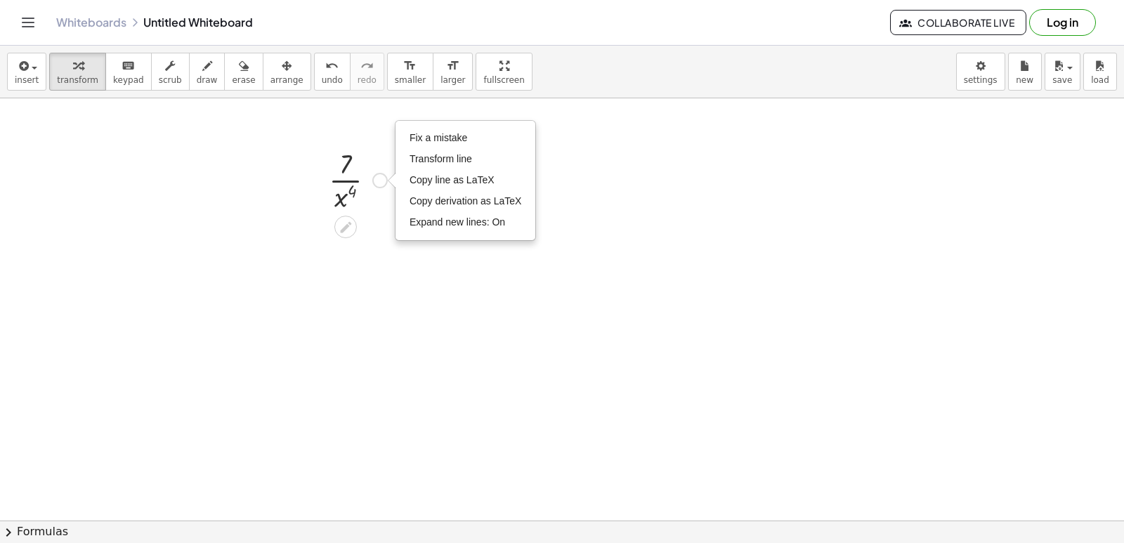
click at [348, 197] on div at bounding box center [358, 179] width 72 height 70
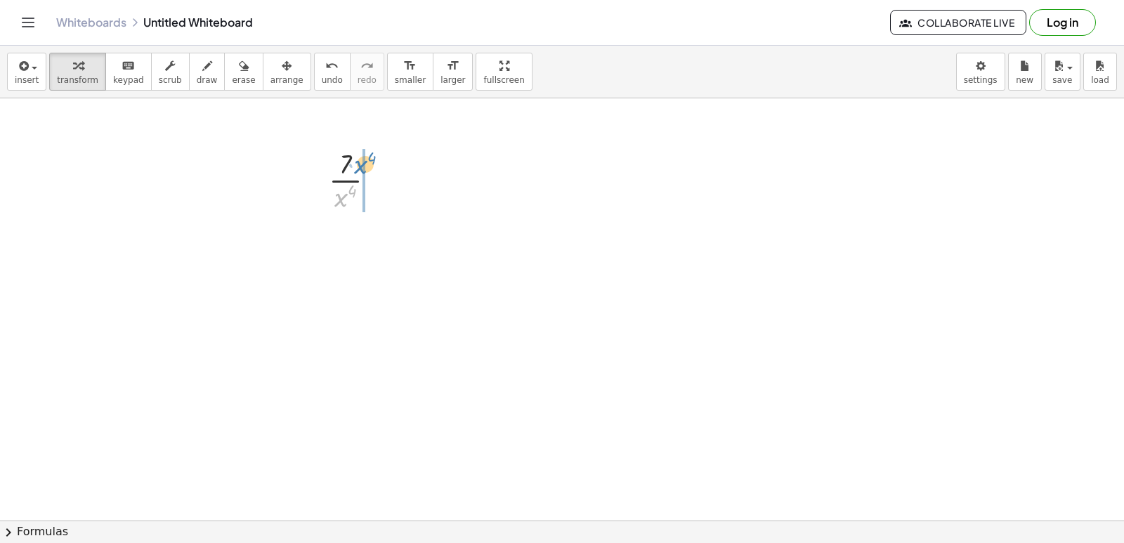
drag, startPoint x: 346, startPoint y: 197, endPoint x: 366, endPoint y: 164, distance: 38.4
click at [366, 164] on div at bounding box center [358, 179] width 72 height 70
click at [30, 71] on div "button" at bounding box center [27, 65] width 24 height 17
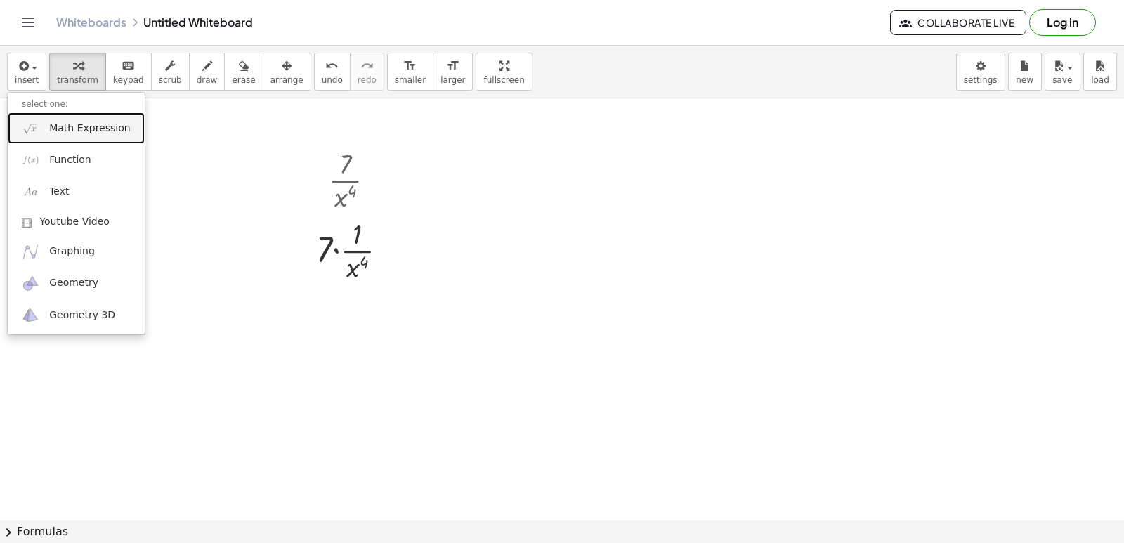
click at [72, 122] on span "Math Expression" at bounding box center [89, 129] width 81 height 14
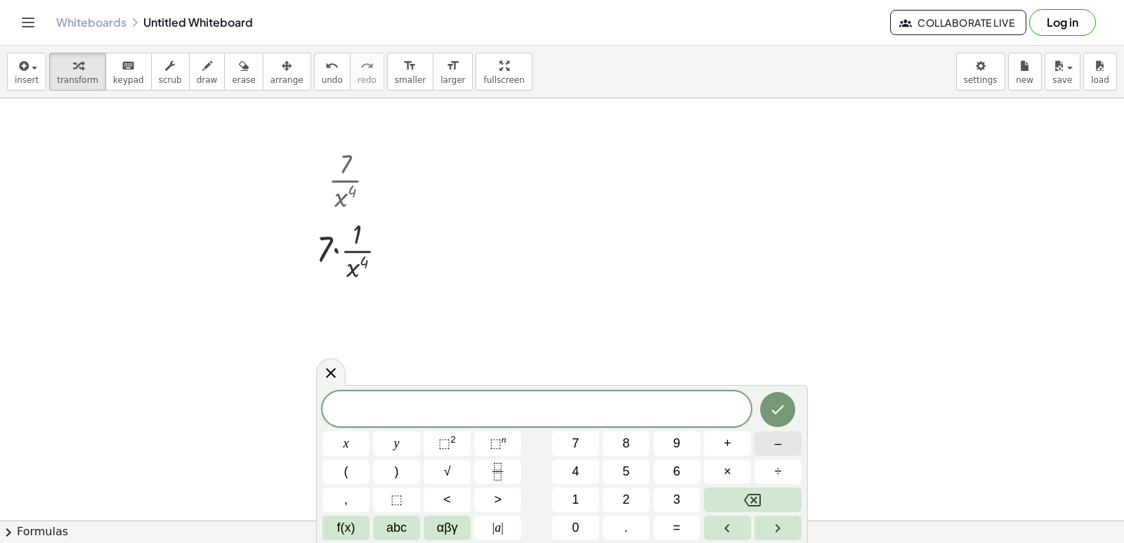
click at [786, 441] on button "–" at bounding box center [778, 443] width 47 height 25
click at [573, 472] on span "4" at bounding box center [575, 471] width 7 height 19
click at [713, 463] on button "×" at bounding box center [727, 472] width 47 height 25
click at [582, 438] on button "7" at bounding box center [575, 443] width 47 height 25
click at [336, 440] on button "x" at bounding box center [345, 443] width 47 height 25
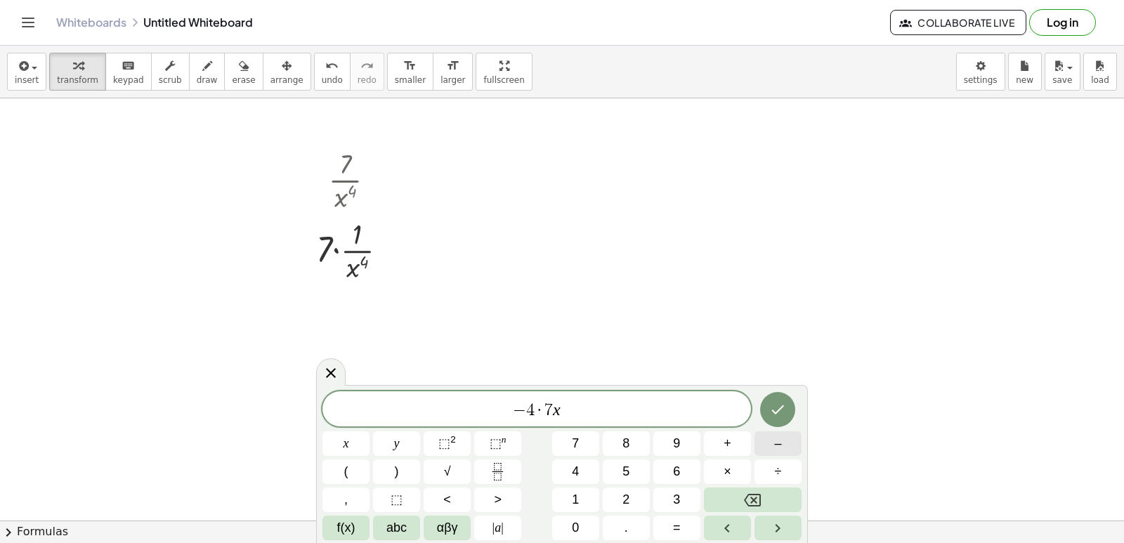
click at [790, 446] on button "–" at bounding box center [778, 443] width 47 height 25
click at [584, 470] on button "4" at bounding box center [575, 472] width 47 height 25
click at [770, 440] on button "–" at bounding box center [778, 443] width 47 height 25
click at [571, 493] on button "1" at bounding box center [575, 500] width 47 height 25
click at [776, 405] on icon "Done" at bounding box center [777, 409] width 17 height 17
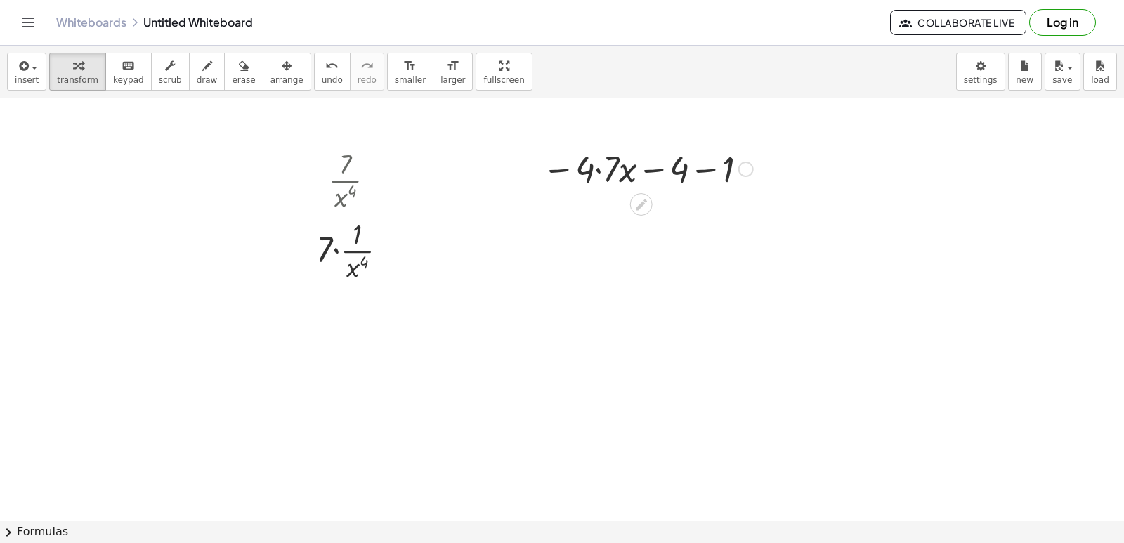
click at [595, 161] on div at bounding box center [647, 168] width 225 height 48
drag, startPoint x: 630, startPoint y: 223, endPoint x: 630, endPoint y: 214, distance: 8.4
click at [630, 219] on div at bounding box center [647, 216] width 225 height 48
drag, startPoint x: 641, startPoint y: 214, endPoint x: 597, endPoint y: 212, distance: 44.3
click at [644, 213] on div at bounding box center [647, 216] width 225 height 48
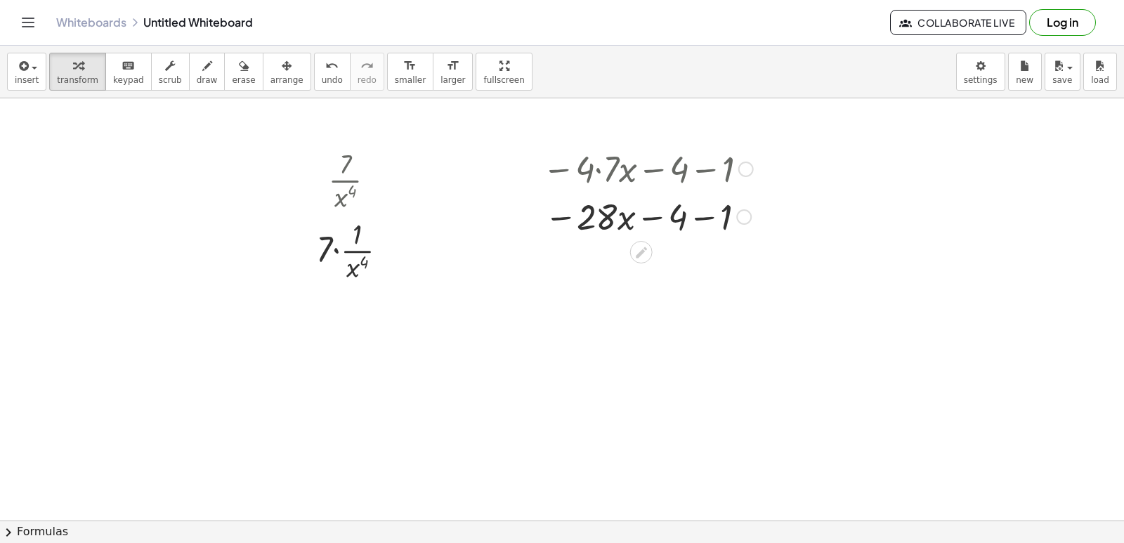
click at [712, 218] on div at bounding box center [647, 216] width 225 height 48
click at [636, 213] on div at bounding box center [647, 216] width 225 height 48
drag, startPoint x: 597, startPoint y: 212, endPoint x: 556, endPoint y: 217, distance: 41.7
click at [592, 212] on div at bounding box center [647, 216] width 225 height 48
click at [556, 217] on div at bounding box center [647, 216] width 225 height 48
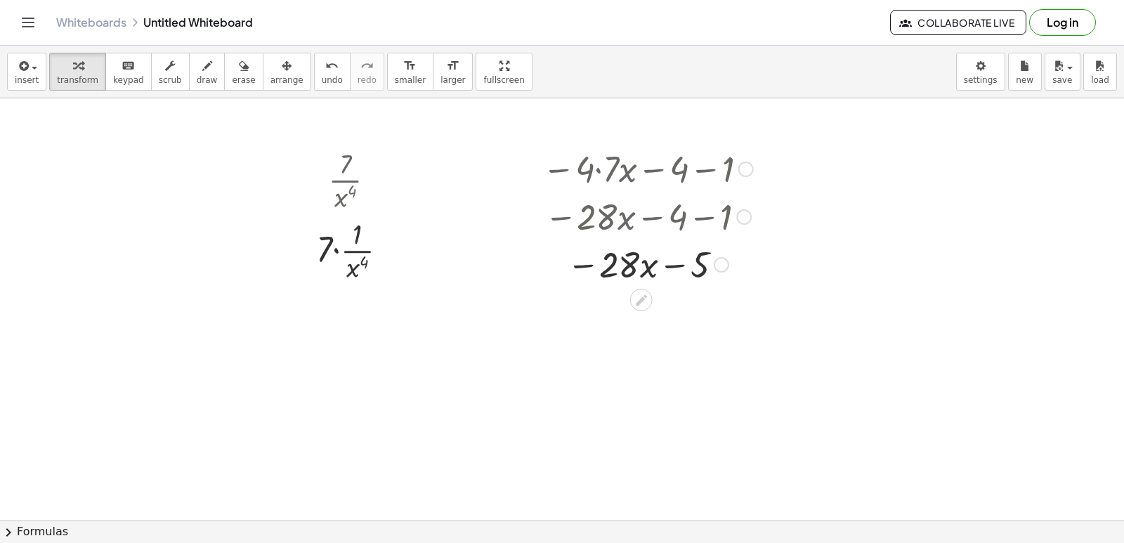
click at [651, 255] on div at bounding box center [647, 264] width 225 height 48
click at [641, 263] on div at bounding box center [647, 264] width 225 height 48
click at [663, 258] on div at bounding box center [647, 264] width 225 height 48
click at [574, 264] on div at bounding box center [647, 264] width 225 height 48
click at [573, 263] on div at bounding box center [647, 264] width 225 height 48
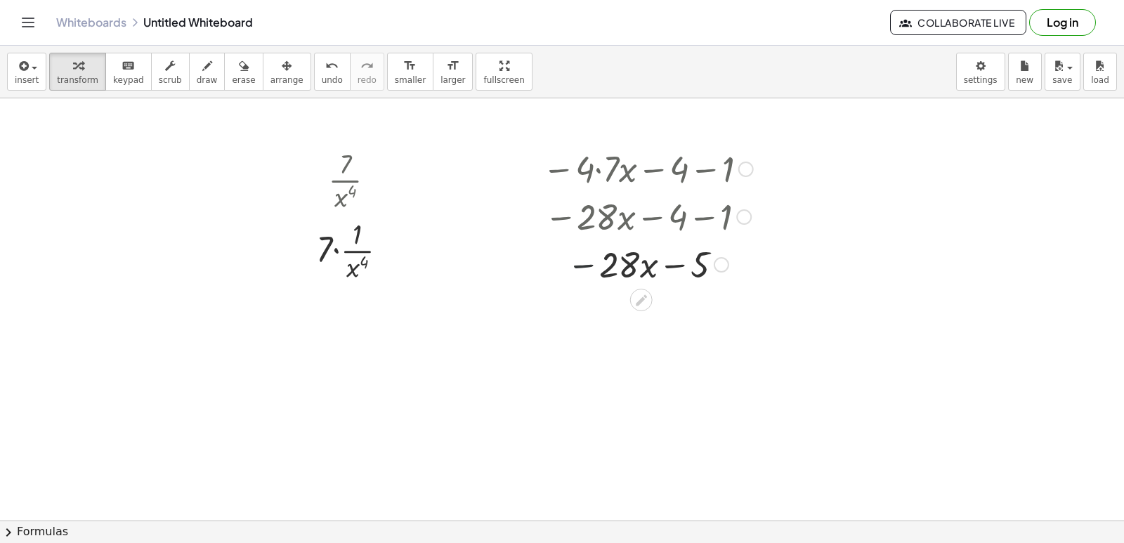
drag, startPoint x: 585, startPoint y: 261, endPoint x: 607, endPoint y: 256, distance: 22.3
click at [595, 259] on div at bounding box center [647, 264] width 225 height 48
drag, startPoint x: 607, startPoint y: 256, endPoint x: 615, endPoint y: 252, distance: 8.8
click at [611, 254] on div at bounding box center [647, 264] width 225 height 48
click at [670, 258] on div at bounding box center [647, 264] width 225 height 48
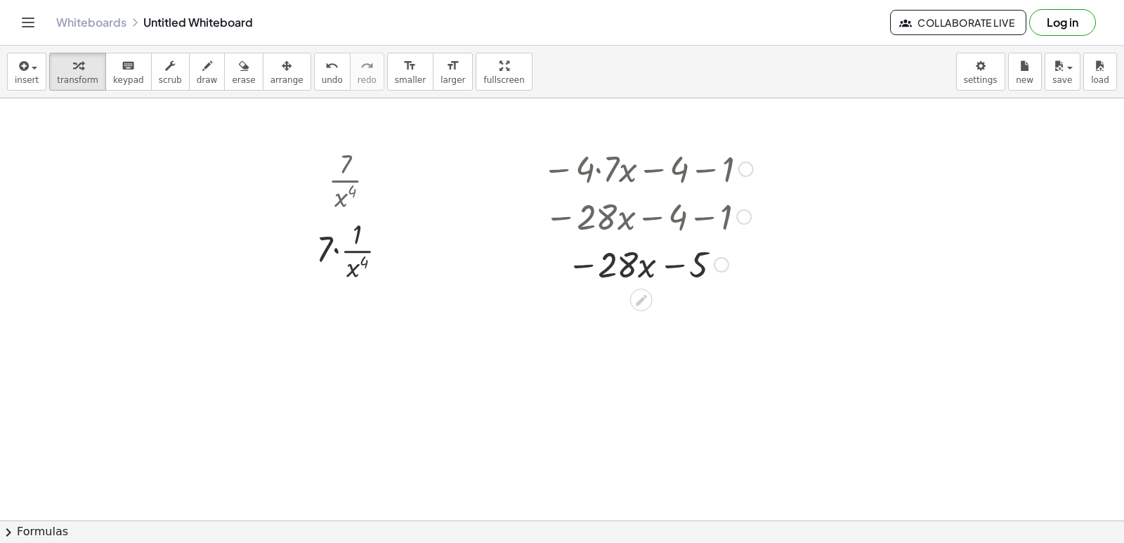
click at [670, 262] on div at bounding box center [647, 264] width 225 height 48
click at [671, 263] on div at bounding box center [647, 264] width 225 height 48
click at [667, 264] on div at bounding box center [647, 264] width 225 height 48
click at [648, 266] on div at bounding box center [647, 264] width 225 height 48
click at [646, 261] on div at bounding box center [647, 264] width 225 height 48
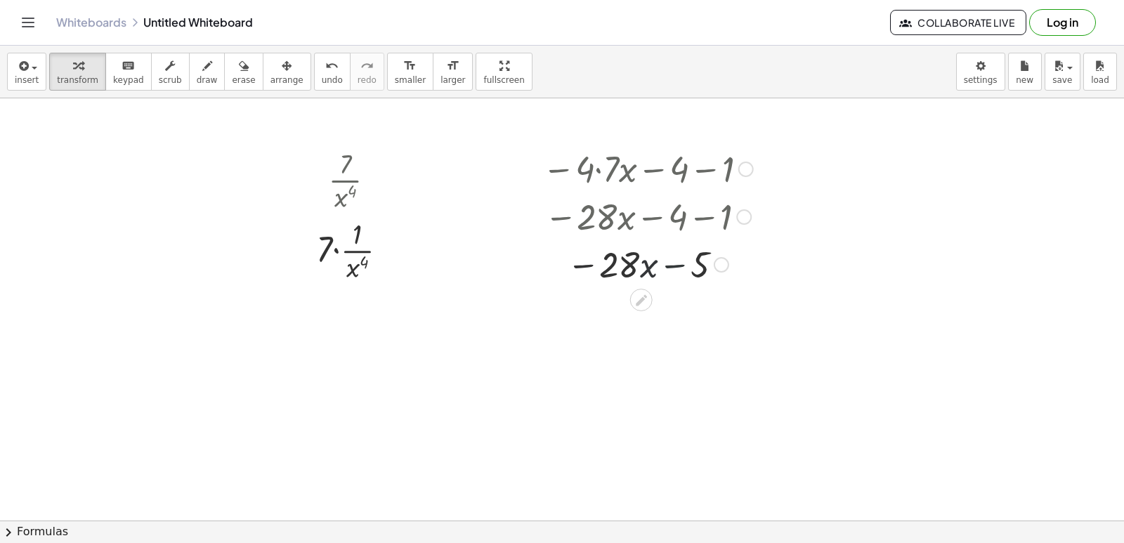
click at [646, 259] on div at bounding box center [647, 264] width 225 height 48
drag, startPoint x: 646, startPoint y: 259, endPoint x: 710, endPoint y: 257, distance: 64.0
click at [658, 257] on div at bounding box center [647, 264] width 225 height 48
click at [710, 257] on div at bounding box center [647, 264] width 225 height 48
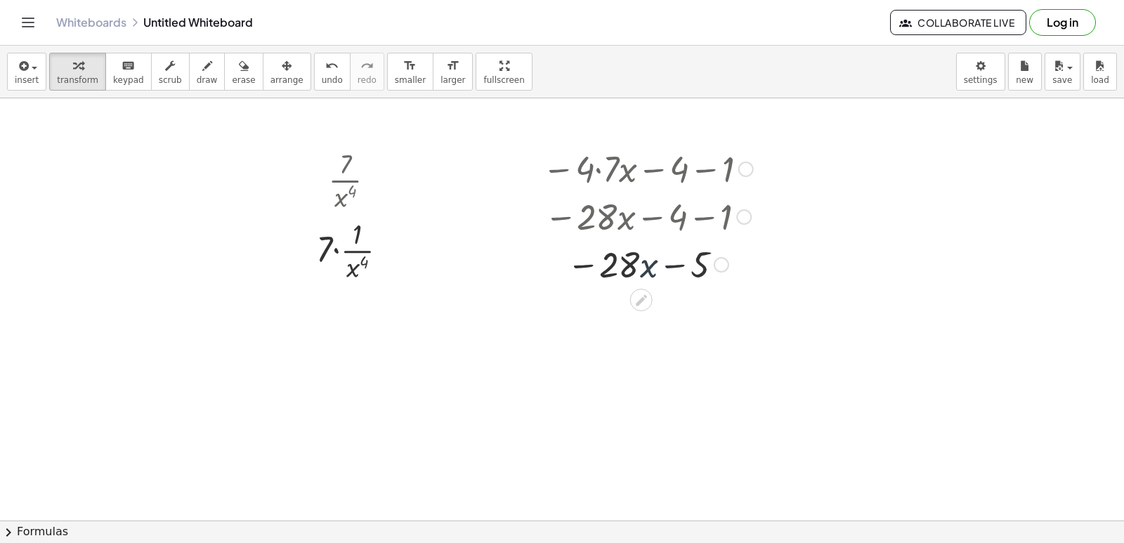
click at [706, 269] on div at bounding box center [647, 264] width 225 height 48
click at [690, 275] on div at bounding box center [647, 264] width 225 height 48
drag, startPoint x: 684, startPoint y: 263, endPoint x: 683, endPoint y: 243, distance: 20.4
click at [684, 259] on div at bounding box center [647, 264] width 225 height 48
click at [683, 243] on div at bounding box center [647, 264] width 225 height 48
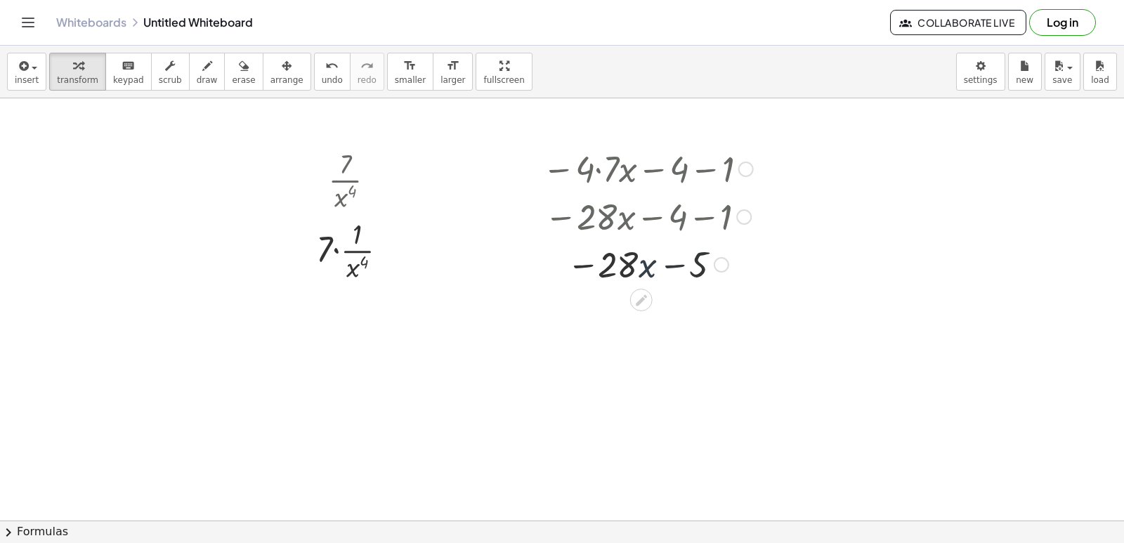
click at [641, 169] on div "− · 4 · 7 · x − 4 − 1 − · 28 · x − 4 − 1 − · · x − 28 5" at bounding box center [641, 169] width 0 height 0
click at [674, 221] on div at bounding box center [648, 216] width 270 height 48
click at [674, 201] on div at bounding box center [648, 216] width 270 height 48
drag, startPoint x: 672, startPoint y: 272, endPoint x: 712, endPoint y: 287, distance: 42.7
click at [712, 287] on div at bounding box center [647, 264] width 225 height 48
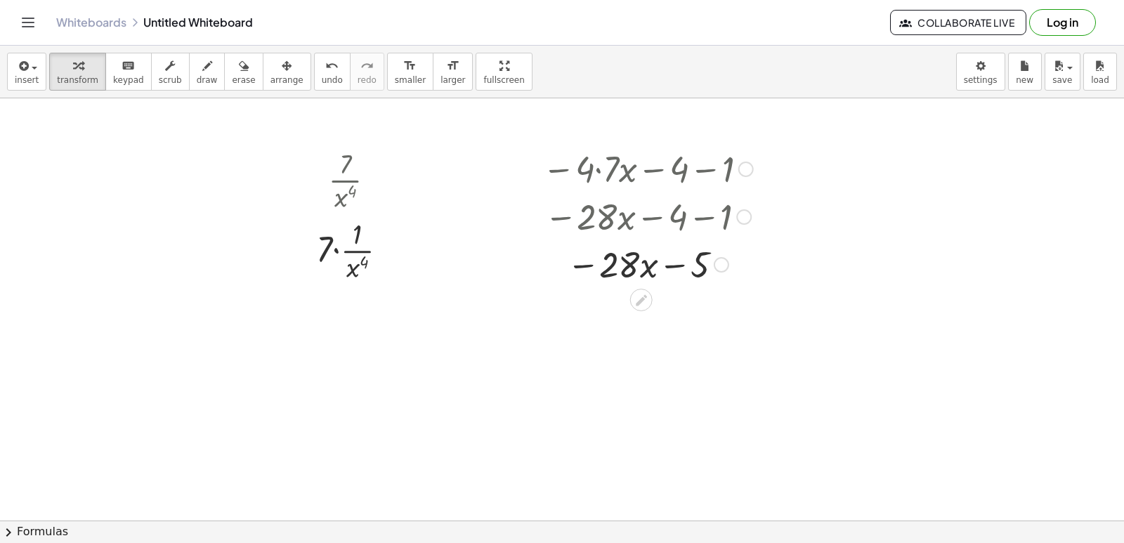
click at [644, 259] on div at bounding box center [647, 264] width 225 height 48
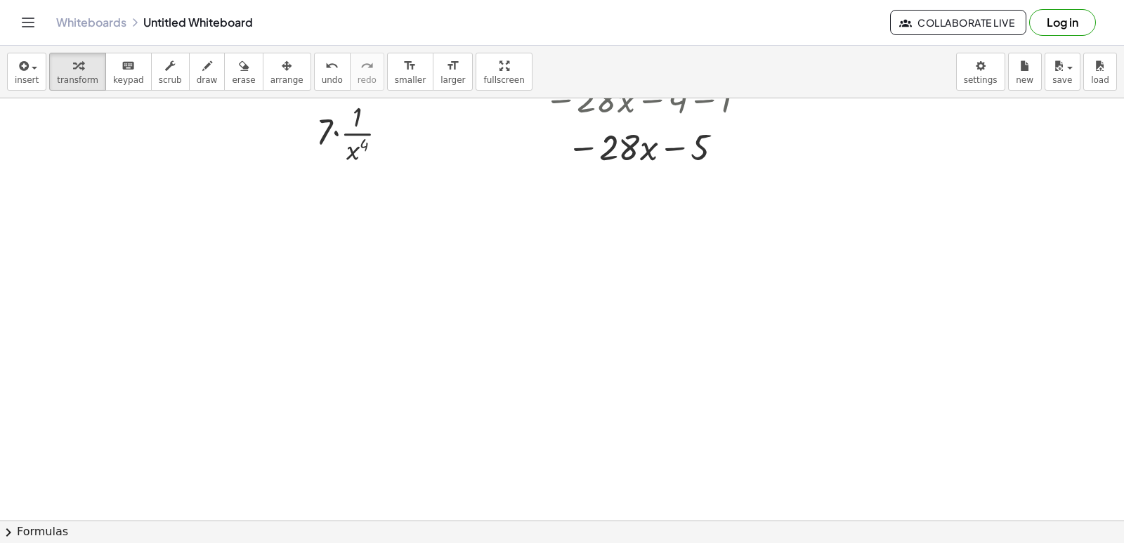
scroll to position [281, 0]
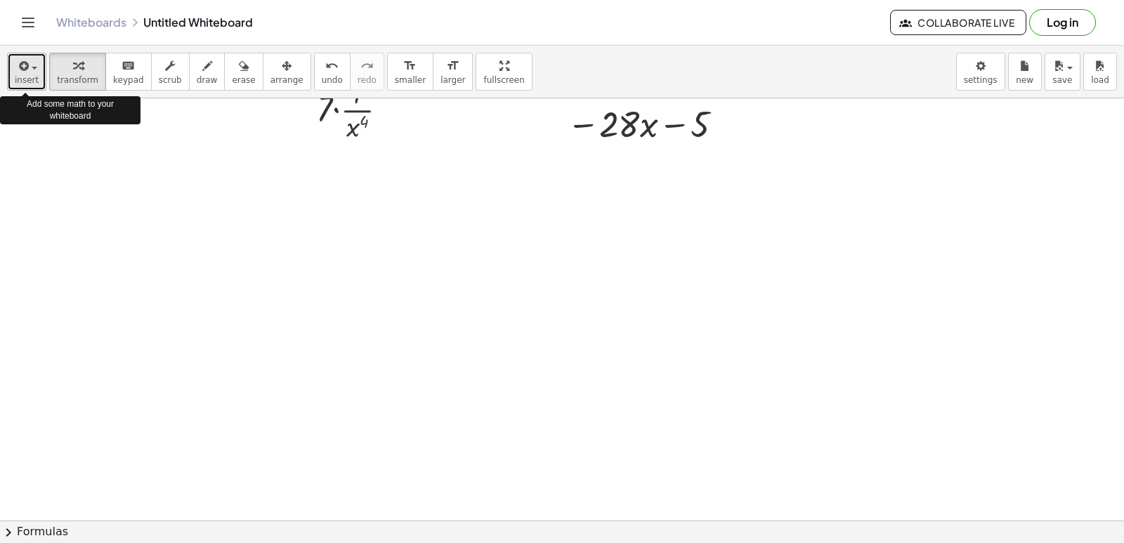
click at [13, 67] on button "insert" at bounding box center [26, 72] width 39 height 38
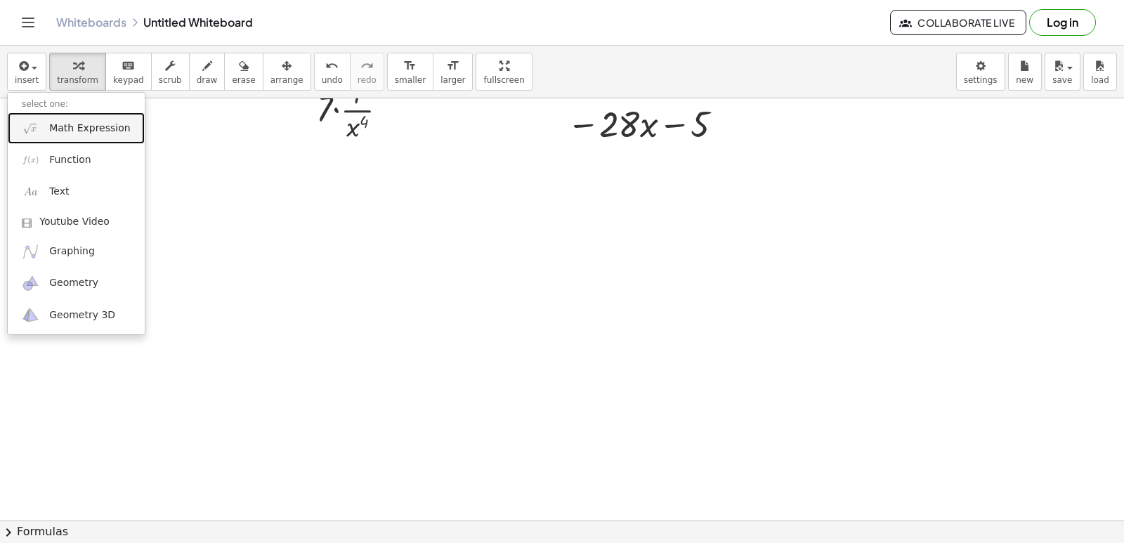
click at [64, 124] on span "Math Expression" at bounding box center [89, 129] width 81 height 14
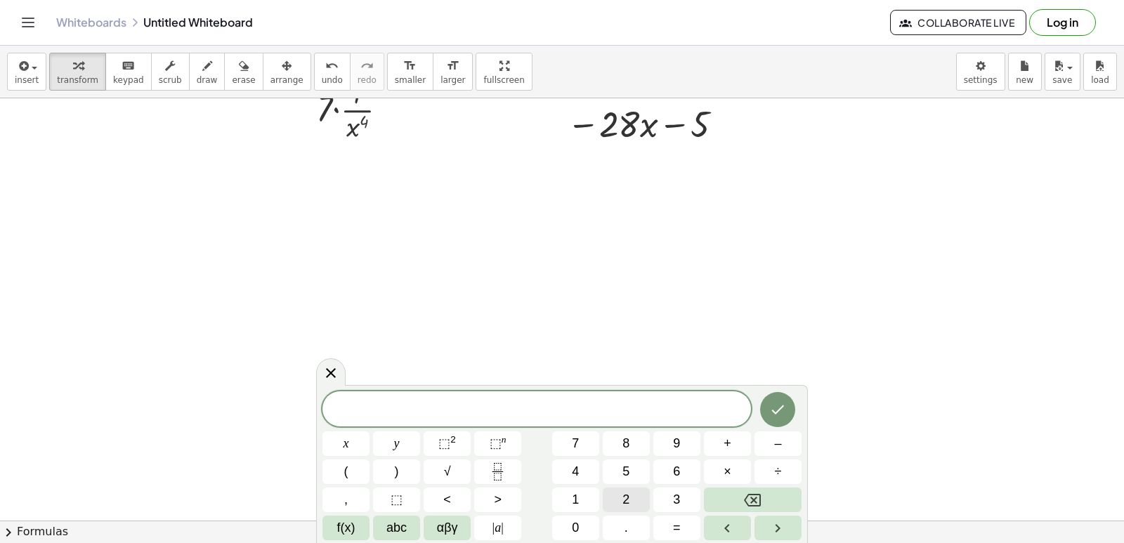
click at [615, 501] on button "2" at bounding box center [626, 500] width 47 height 25
click at [763, 493] on button "Backspace" at bounding box center [753, 500] width 98 height 25
click at [491, 462] on button "Fraction" at bounding box center [497, 472] width 47 height 25
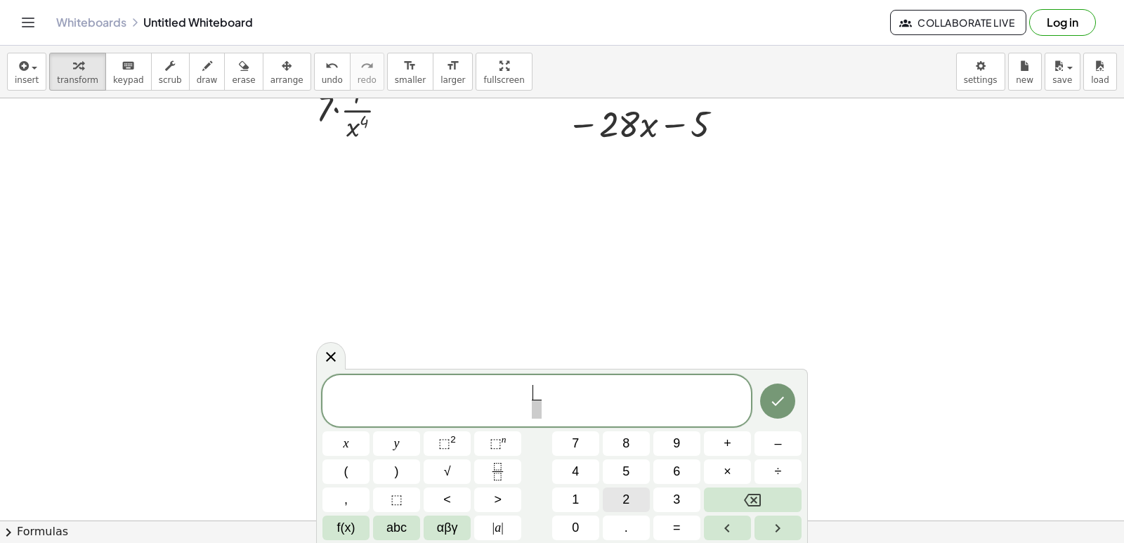
click at [622, 495] on button "2" at bounding box center [626, 500] width 47 height 25
click at [358, 435] on button "x" at bounding box center [345, 443] width 47 height 25
click at [768, 443] on button "–" at bounding box center [778, 443] width 47 height 25
click at [786, 490] on button "Backspace" at bounding box center [753, 500] width 98 height 25
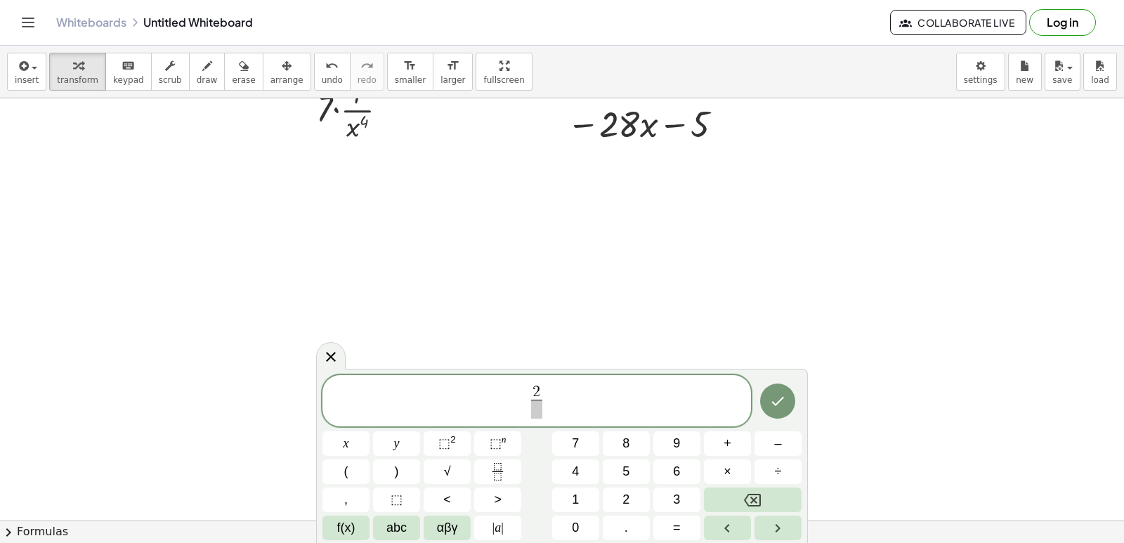
click at [533, 405] on span at bounding box center [536, 409] width 11 height 19
click at [358, 444] on button "x" at bounding box center [345, 443] width 47 height 25
click at [493, 437] on span "⬚" at bounding box center [496, 443] width 12 height 14
click at [645, 471] on button "5" at bounding box center [626, 472] width 47 height 25
click at [774, 396] on icon "Done" at bounding box center [777, 398] width 17 height 17
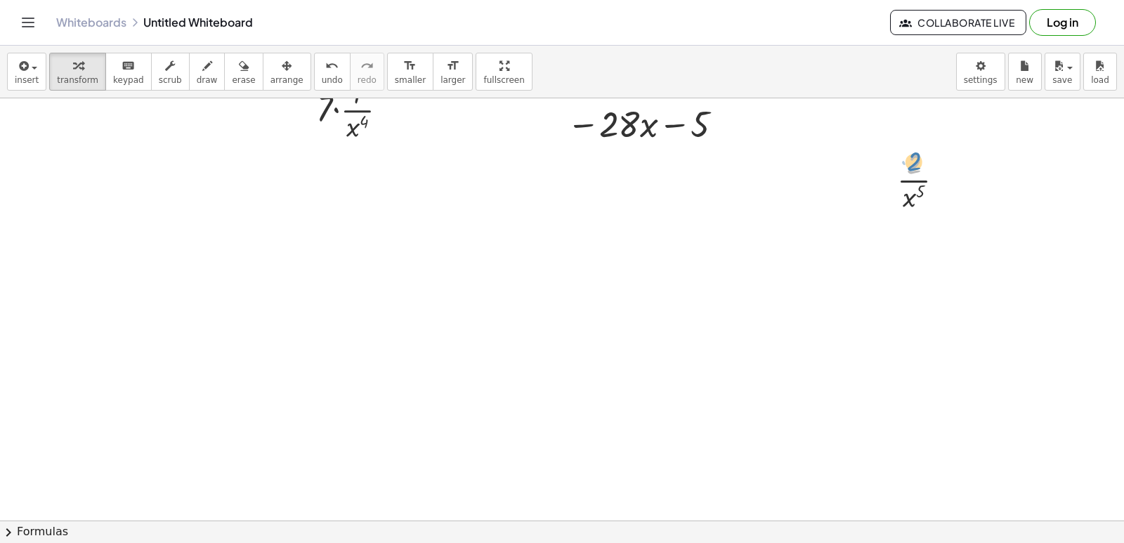
click at [911, 167] on div at bounding box center [926, 179] width 72 height 70
click at [908, 206] on div at bounding box center [926, 179] width 72 height 70
click at [905, 197] on div at bounding box center [926, 179] width 72 height 70
click at [915, 159] on div at bounding box center [926, 179] width 72 height 70
click at [917, 188] on div at bounding box center [926, 179] width 72 height 70
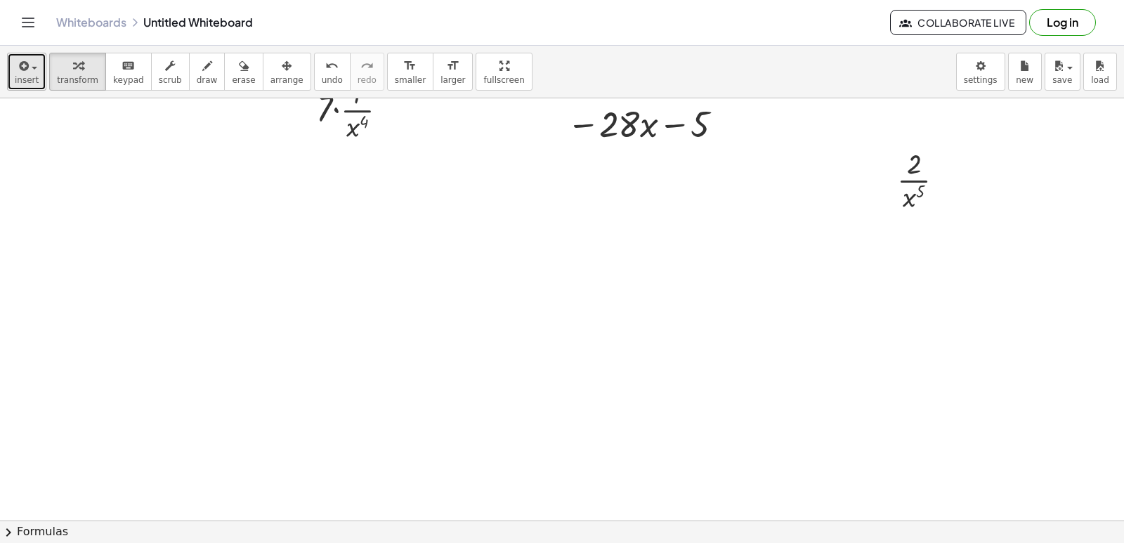
click at [13, 79] on button "insert" at bounding box center [26, 72] width 39 height 38
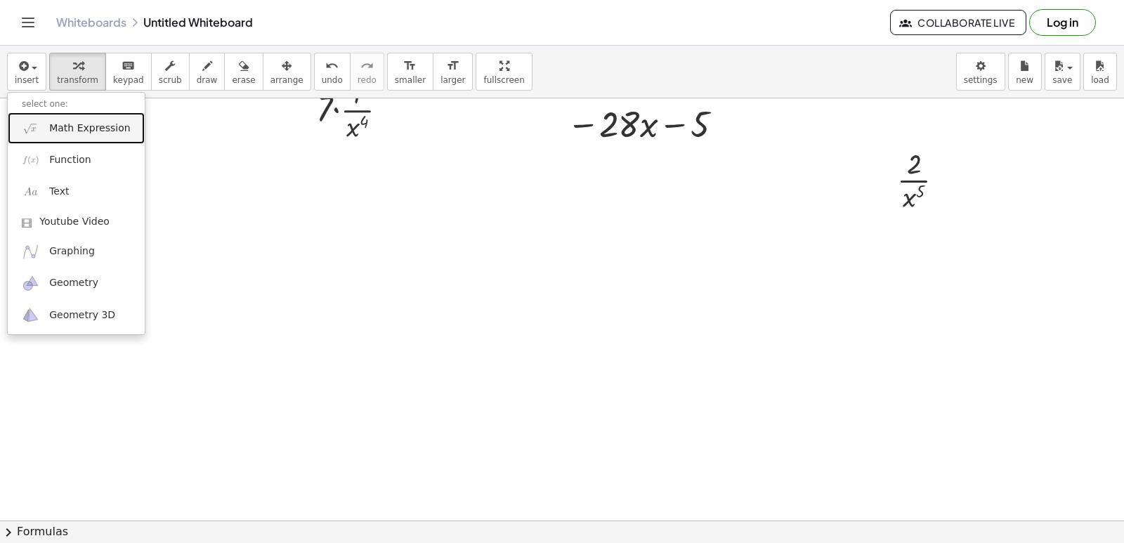
click at [93, 122] on span "Math Expression" at bounding box center [89, 129] width 81 height 14
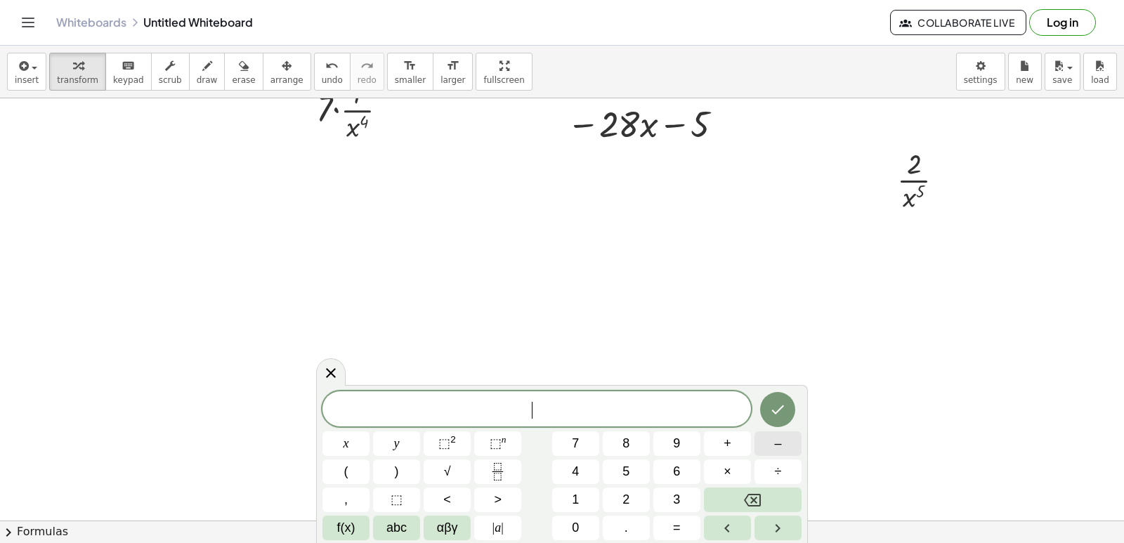
click at [781, 438] on span "–" at bounding box center [777, 443] width 7 height 19
click at [637, 474] on button "5" at bounding box center [626, 472] width 47 height 25
click at [721, 468] on button "×" at bounding box center [727, 472] width 47 height 25
click at [634, 493] on button "2" at bounding box center [626, 500] width 47 height 25
click at [353, 441] on button "x" at bounding box center [345, 443] width 47 height 25
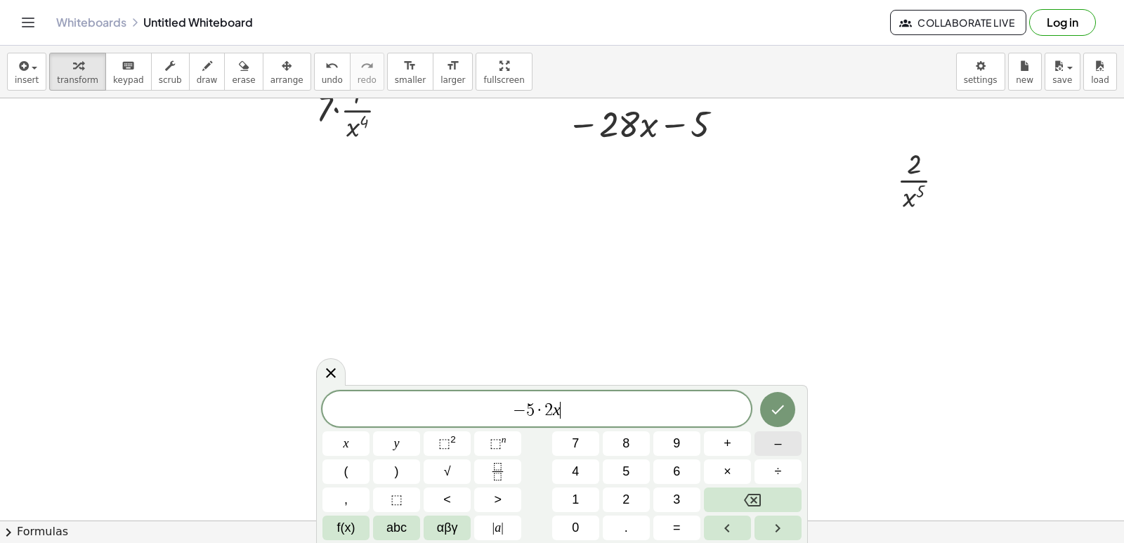
click at [769, 448] on button "–" at bounding box center [778, 443] width 47 height 25
click at [623, 466] on span "5" at bounding box center [626, 471] width 7 height 19
click at [793, 441] on button "–" at bounding box center [778, 443] width 47 height 25
click at [576, 495] on span "1" at bounding box center [575, 499] width 7 height 19
click at [774, 412] on icon "Done" at bounding box center [778, 409] width 13 height 9
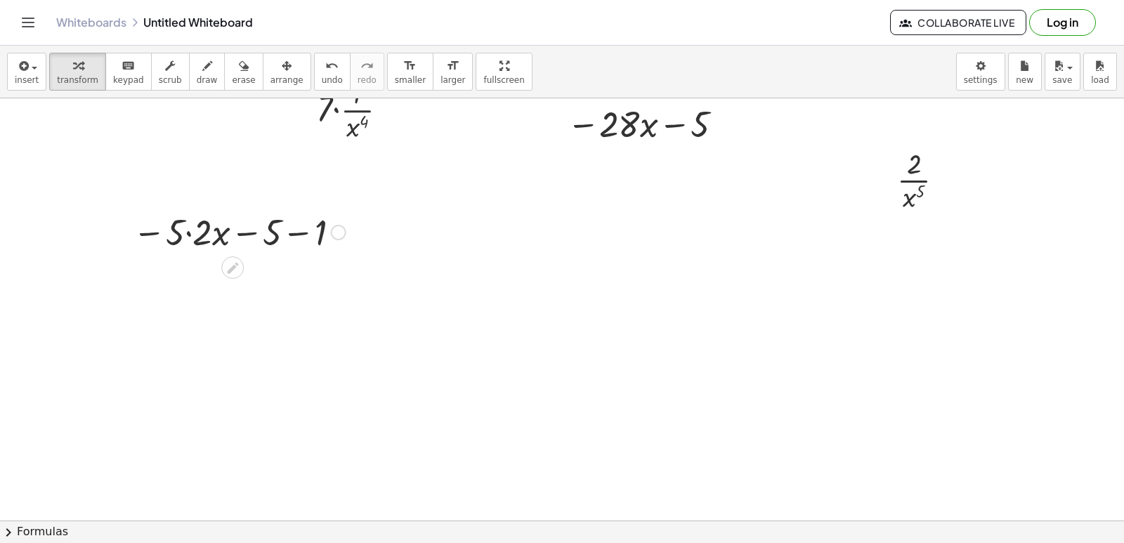
click at [186, 226] on div at bounding box center [239, 231] width 227 height 48
drag, startPoint x: 266, startPoint y: 275, endPoint x: 219, endPoint y: 291, distance: 49.1
drag, startPoint x: 306, startPoint y: 268, endPoint x: 212, endPoint y: 306, distance: 101.5
click at [218, 311] on div "- 16 0 · - 6 · x ( + 7 + · 11 · x ( + 2 − 22 ) ) · 7 · x 4 7 x 4 · · · 1 · Fix …" at bounding box center [562, 285] width 1124 height 936
drag, startPoint x: 230, startPoint y: 282, endPoint x: 240, endPoint y: 265, distance: 19.9
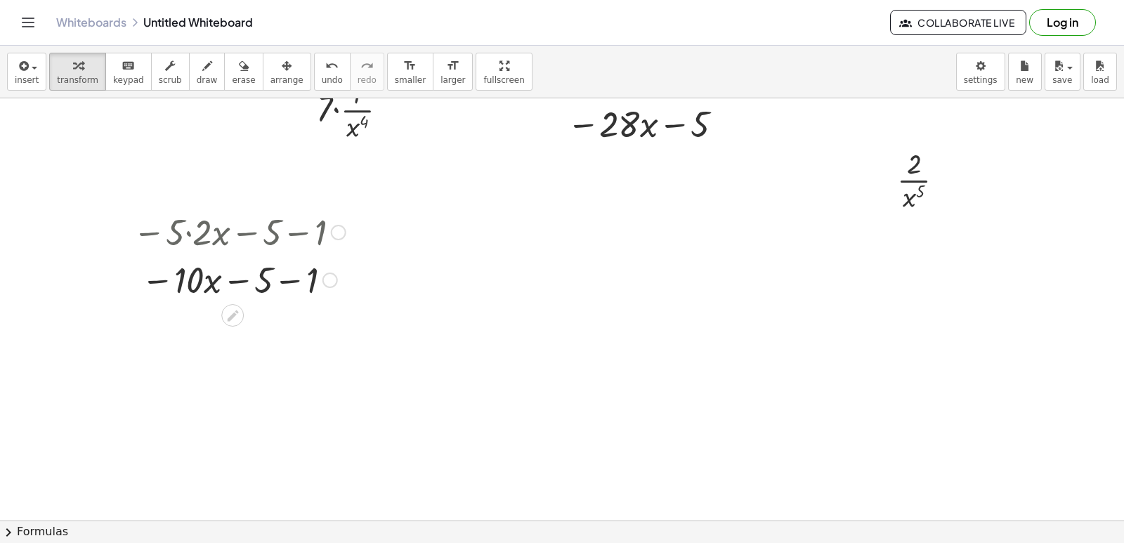
click at [233, 268] on div at bounding box center [239, 279] width 227 height 48
drag, startPoint x: 301, startPoint y: 277, endPoint x: 243, endPoint y: 282, distance: 58.6
click at [303, 277] on div at bounding box center [239, 279] width 227 height 48
click at [260, 321] on div at bounding box center [239, 327] width 227 height 48
drag, startPoint x: 241, startPoint y: 327, endPoint x: 211, endPoint y: 317, distance: 31.3
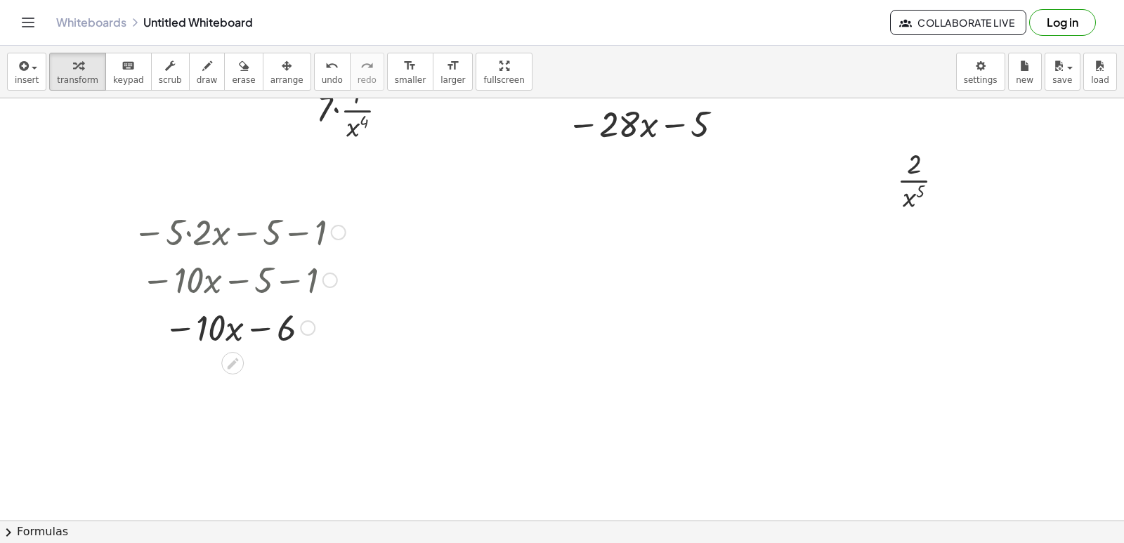
click at [236, 318] on div at bounding box center [239, 327] width 227 height 48
click at [189, 321] on div at bounding box center [239, 327] width 227 height 48
drag, startPoint x: 275, startPoint y: 339, endPoint x: 245, endPoint y: 357, distance: 35.6
drag, startPoint x: 262, startPoint y: 333, endPoint x: 210, endPoint y: 346, distance: 53.5
click at [211, 351] on div "− · 5 · 2 · x − 5 − 1 − · 10 · x − 5 − 1 − 6 − · · x − 10 6" at bounding box center [234, 279] width 245 height 150
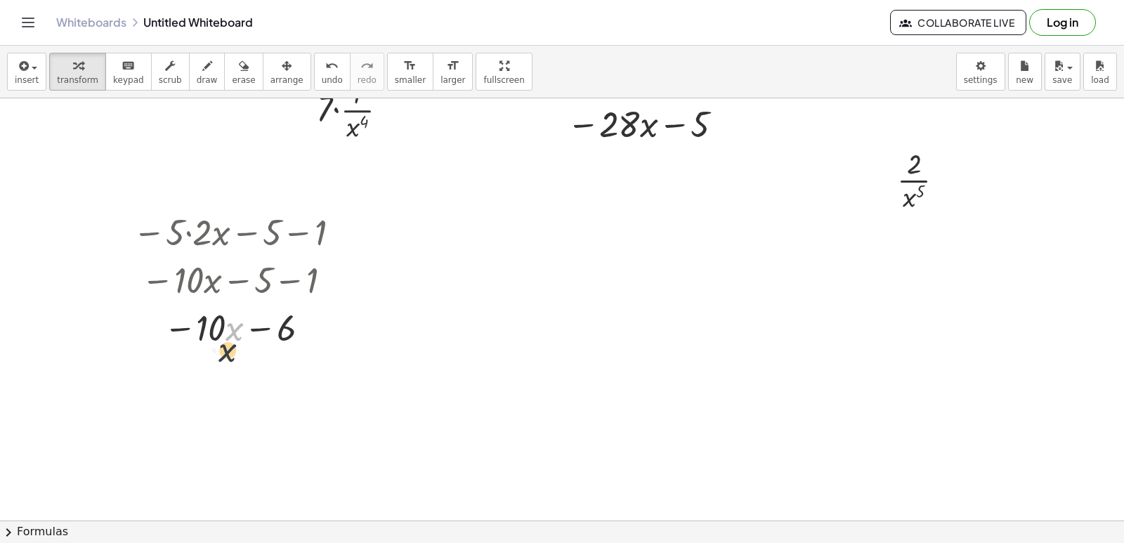
drag, startPoint x: 233, startPoint y: 322, endPoint x: 225, endPoint y: 344, distance: 23.8
click at [225, 344] on div at bounding box center [239, 327] width 227 height 48
click at [1121, 137] on div "- 16 0 · - 6 · x ( + 7 + · 11 · x ( + 2 − 22 ) ) · 7 · x 4 7 x 4 · · · 1 · Fix …" at bounding box center [562, 309] width 1124 height 422
click at [185, 0] on html "Graspable Math Activities Get Started Activity Bank Assigned Work Classes White…" at bounding box center [562, 271] width 1124 height 543
